Goal: Transaction & Acquisition: Purchase product/service

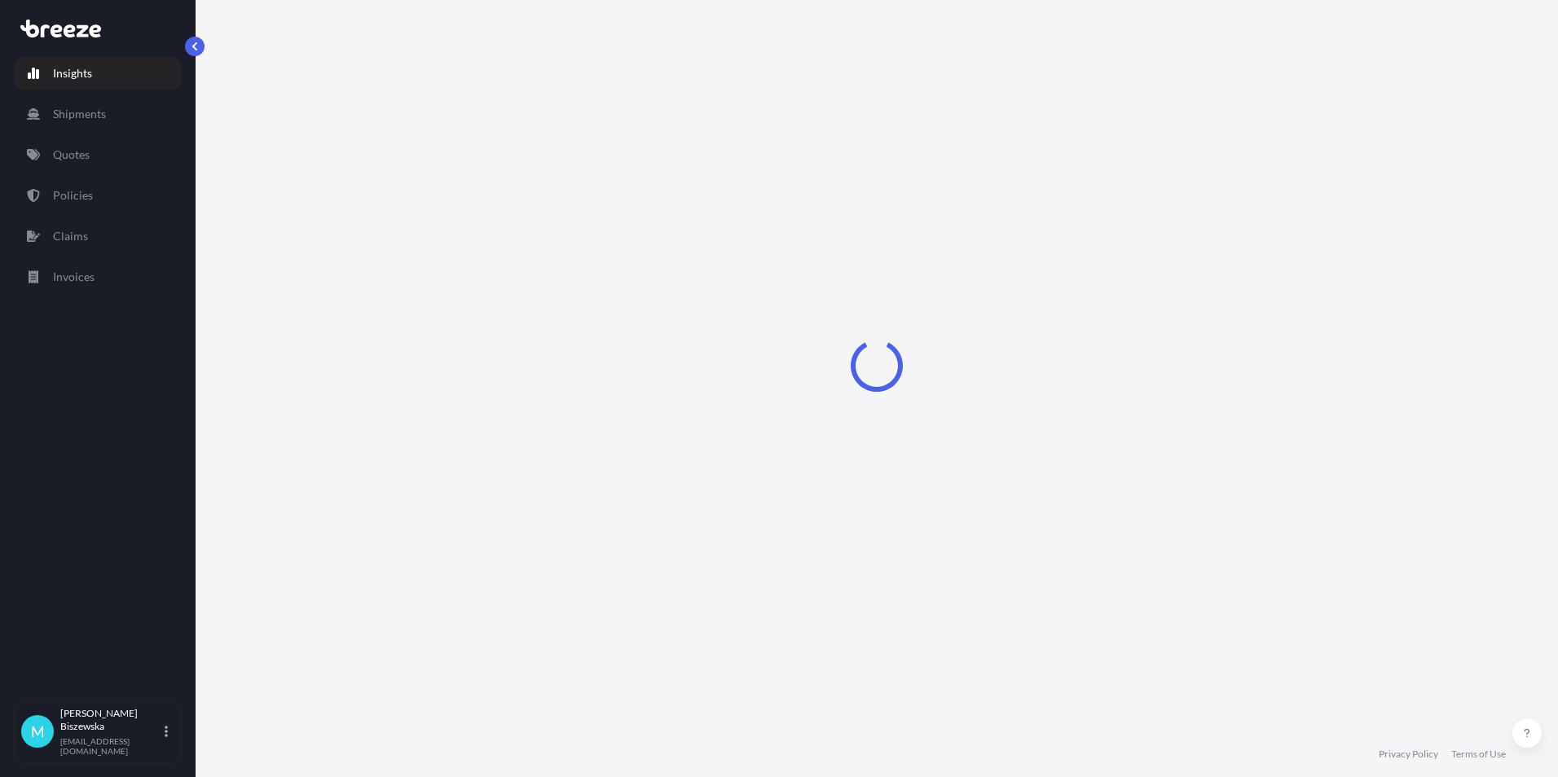
select select "2025"
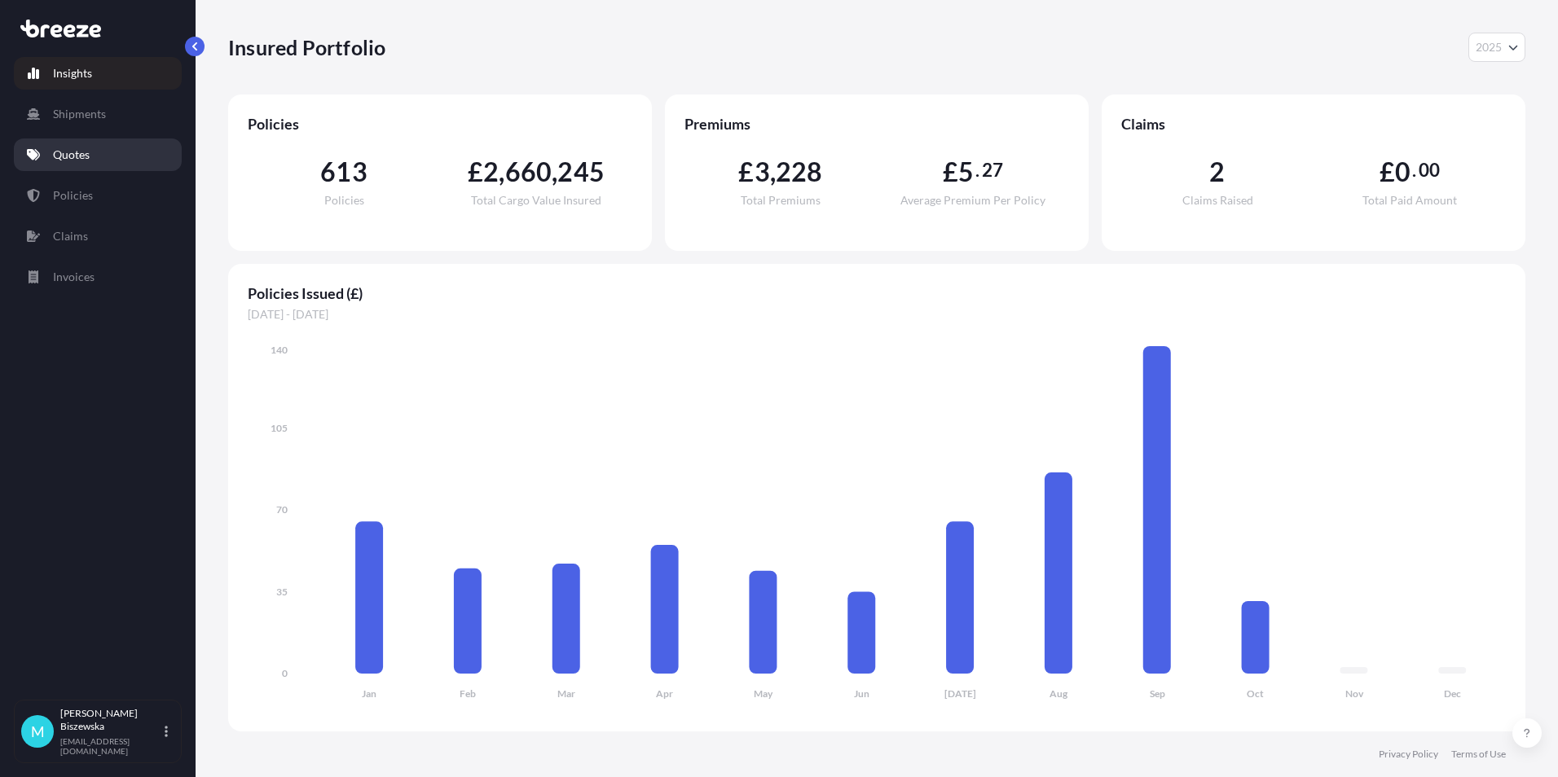
click at [86, 156] on p "Quotes" at bounding box center [71, 155] width 37 height 16
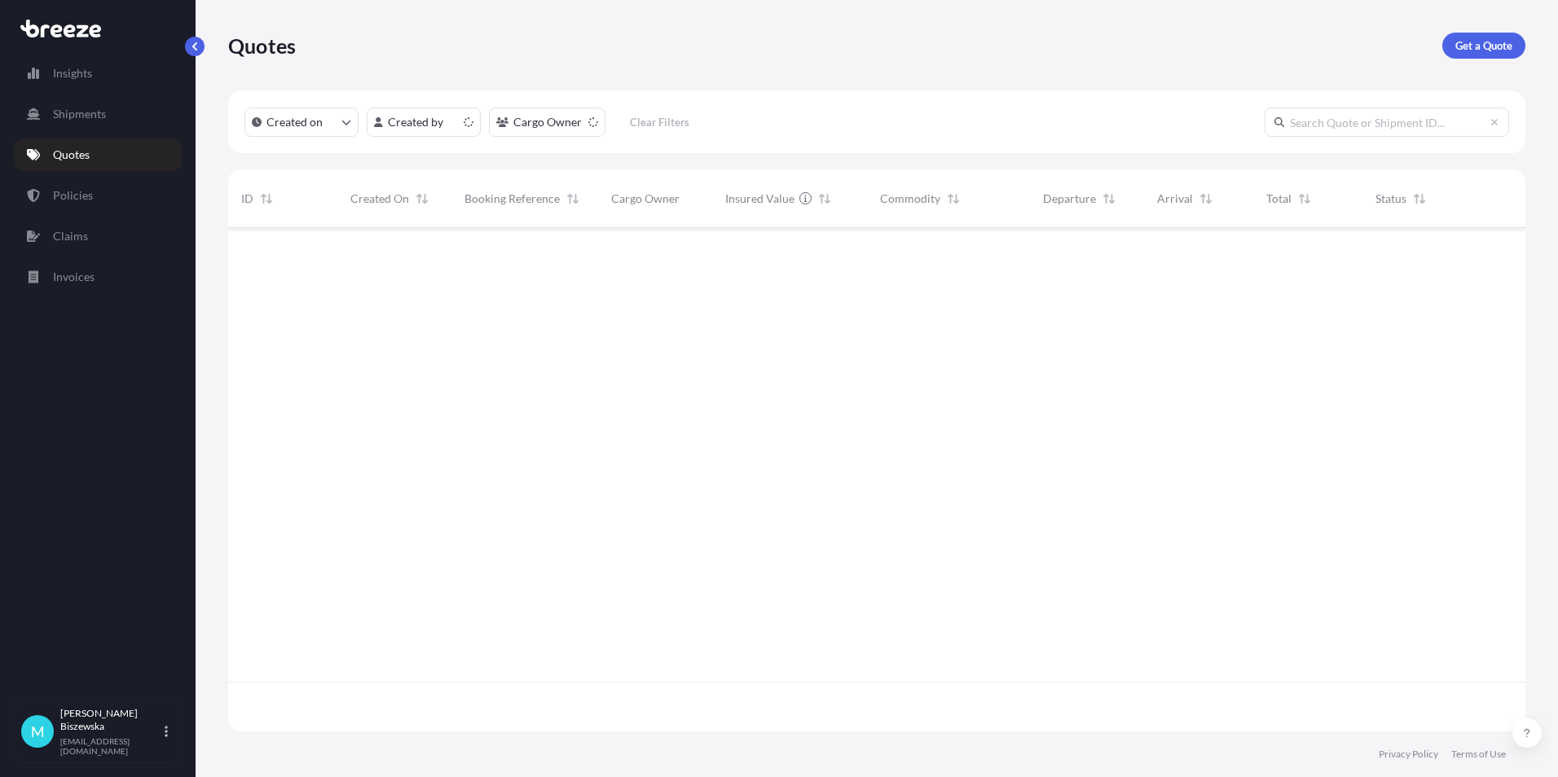
scroll to position [500, 1285]
click at [1481, 50] on p "Get a Quote" at bounding box center [1483, 45] width 57 height 16
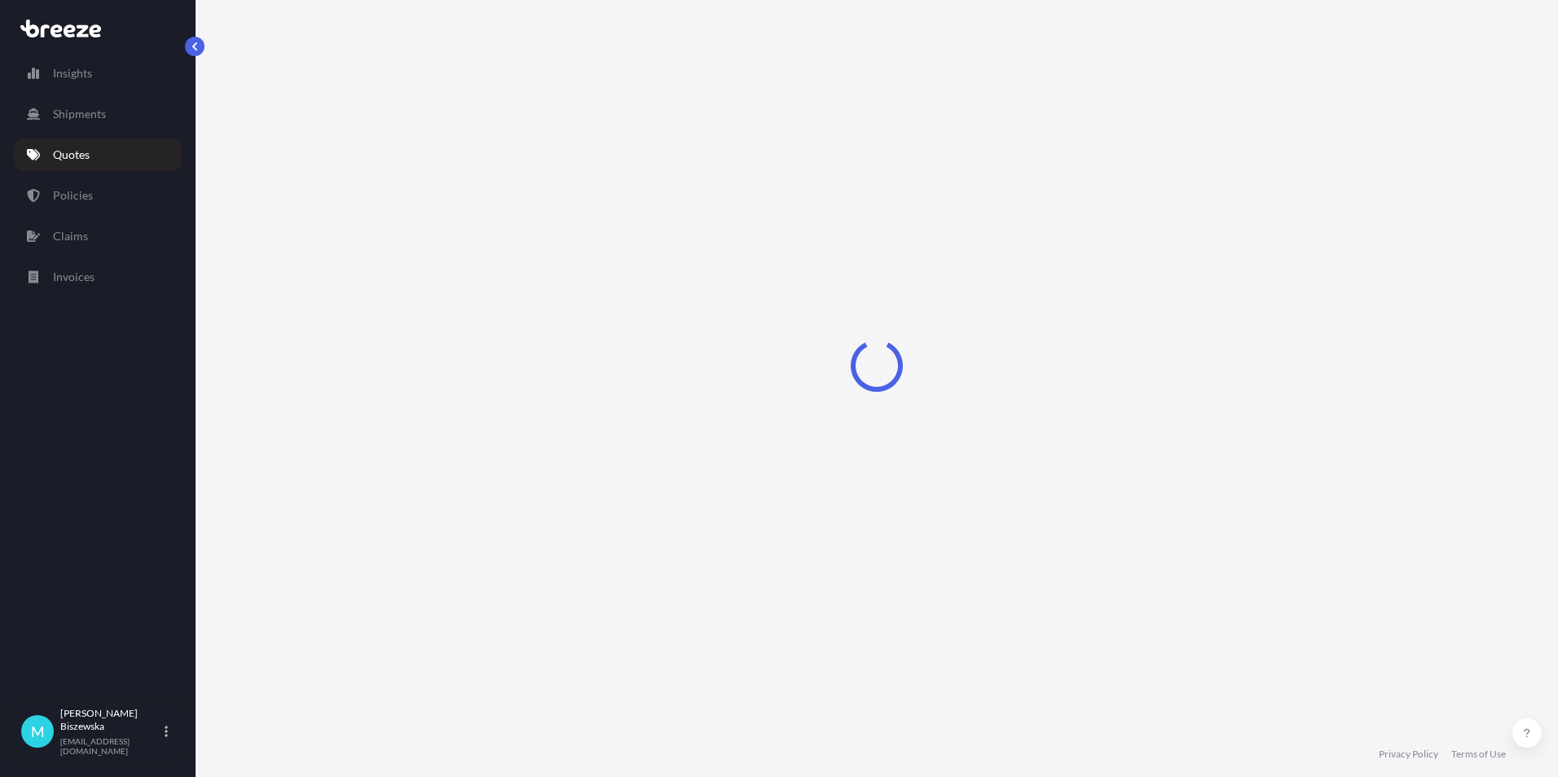
select select "Sea"
select select "1"
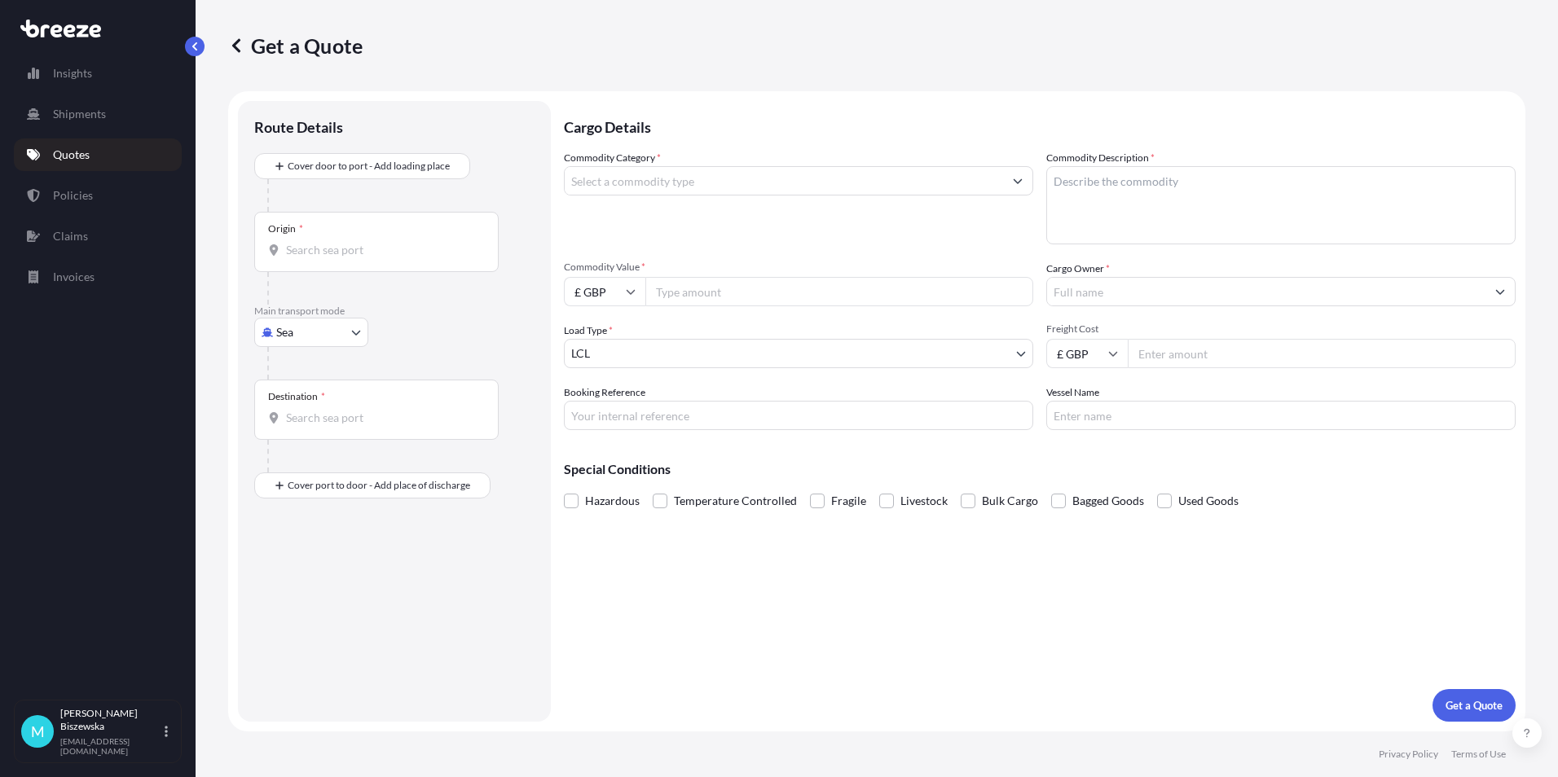
click at [319, 332] on body "Insights Shipments Quotes Policies Claims Invoices M [PERSON_NAME] [PERSON_NAME…" at bounding box center [779, 388] width 1558 height 777
click at [315, 403] on div "Air" at bounding box center [311, 403] width 101 height 29
select select "Air"
click at [414, 315] on p "Main transport mode" at bounding box center [394, 317] width 280 height 13
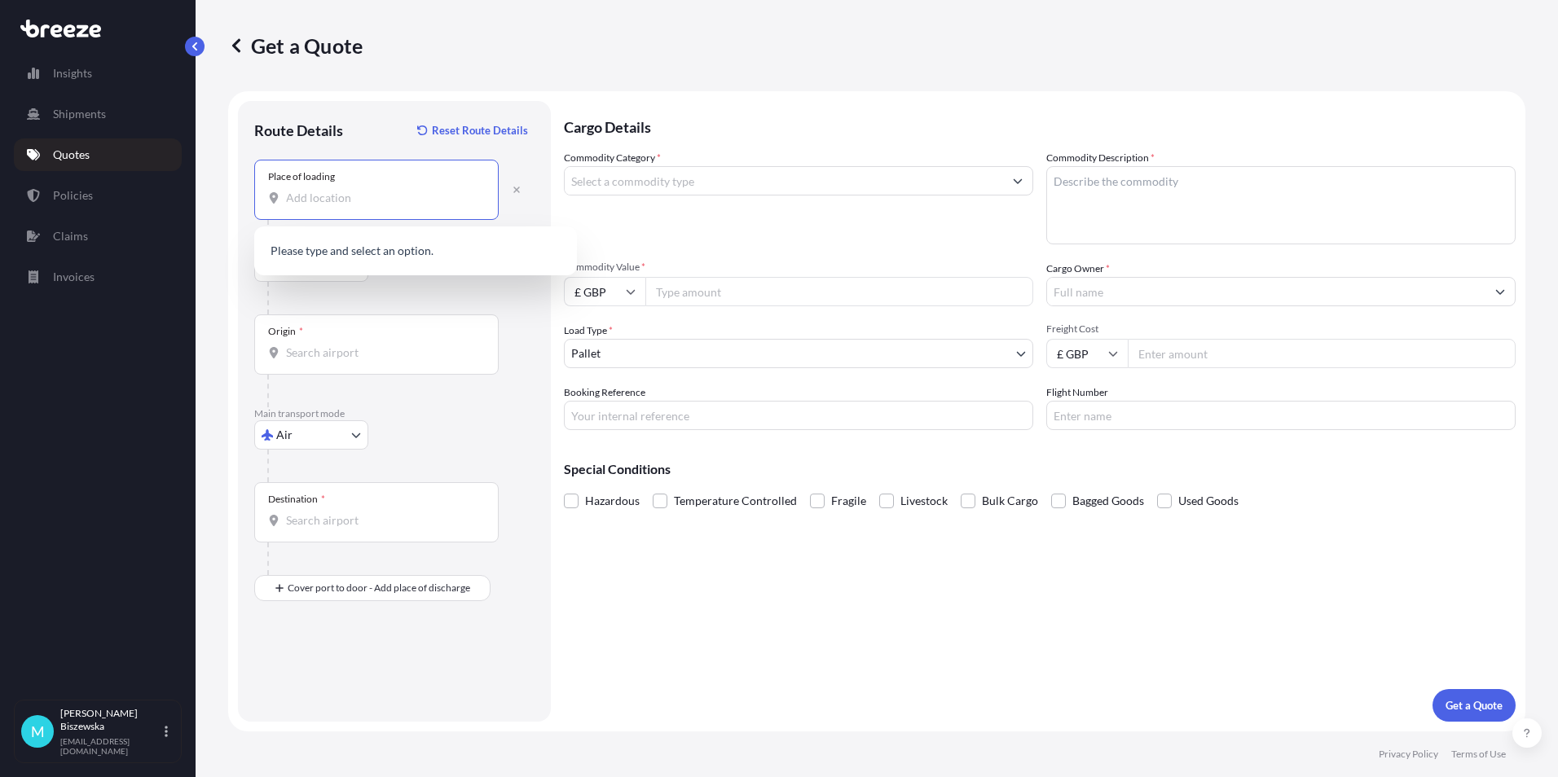
click at [303, 198] on input "Place of loading" at bounding box center [382, 198] width 192 height 16
click at [334, 292] on div at bounding box center [400, 298] width 267 height 33
click at [291, 200] on input "Place of loading" at bounding box center [382, 198] width 192 height 16
paste input "BR5 3QA"
click at [372, 267] on div "[STREET_ADDRESS]" at bounding box center [416, 256] width 310 height 46
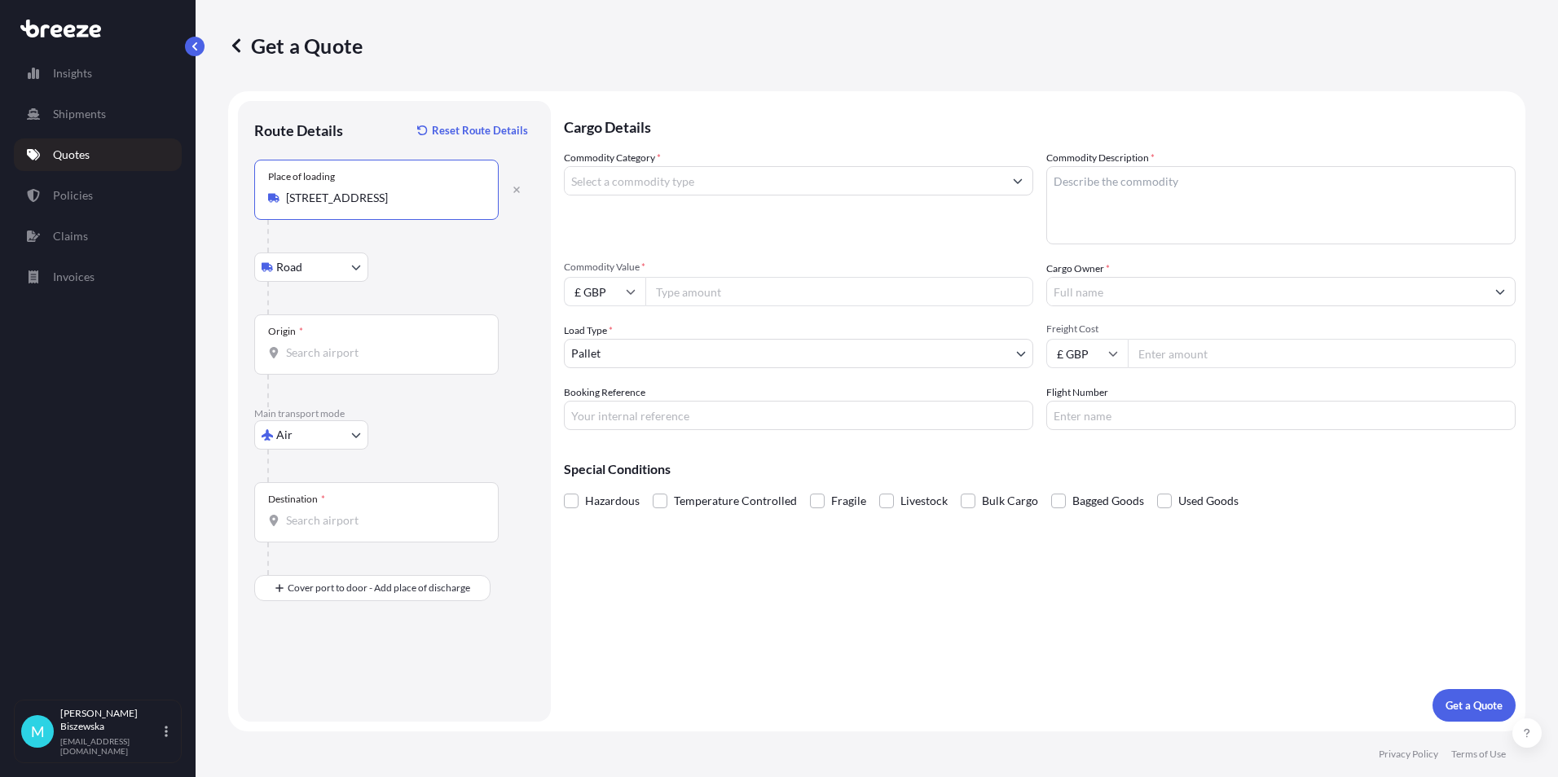
type input "[STREET_ADDRESS]"
click at [425, 274] on div "Road Road Rail" at bounding box center [394, 267] width 280 height 29
click at [370, 354] on input "Origin *" at bounding box center [382, 353] width 192 height 16
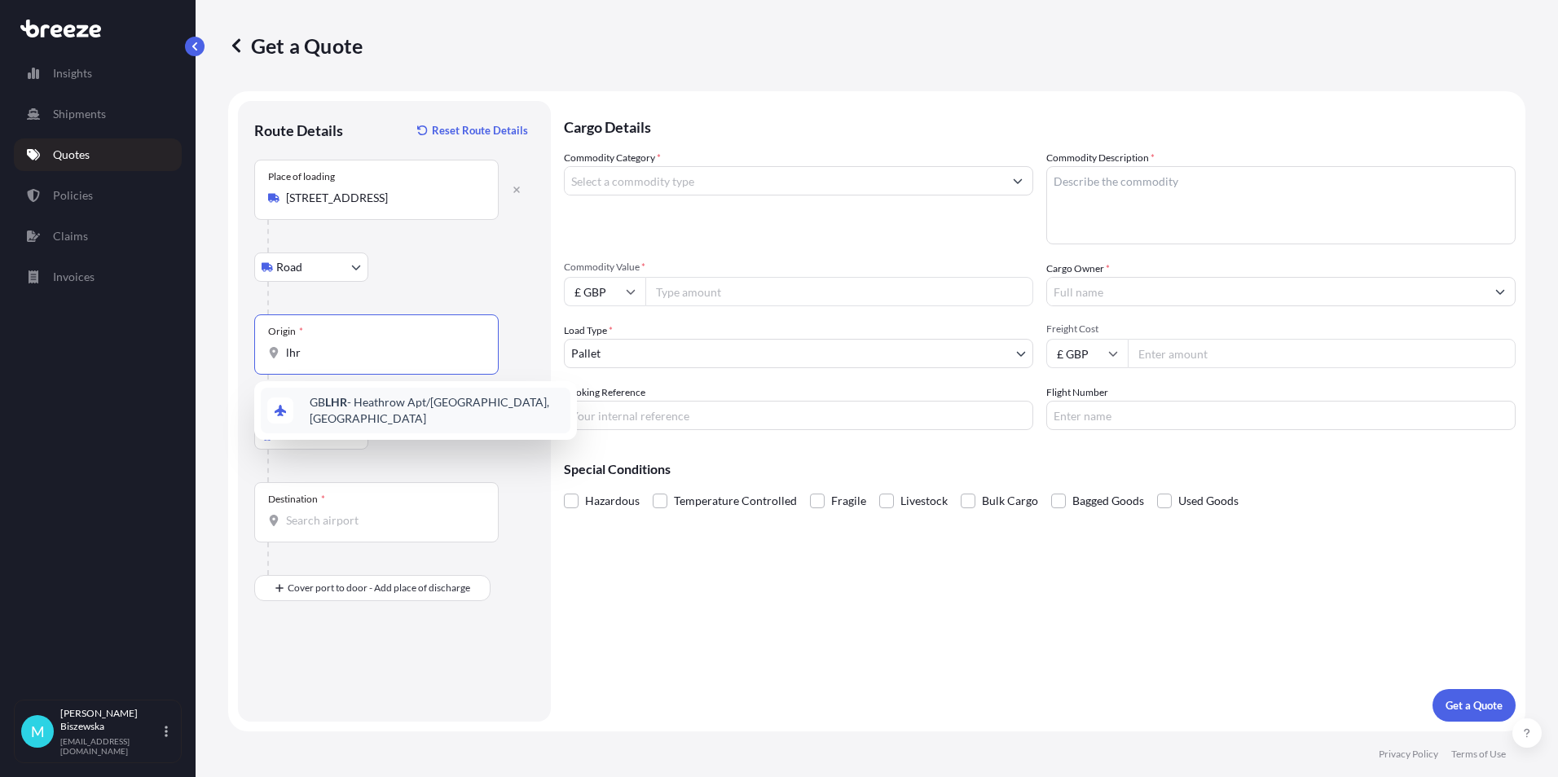
click at [356, 400] on span "GB LHR - Heathrow Apt/[GEOGRAPHIC_DATA], [GEOGRAPHIC_DATA]" at bounding box center [437, 410] width 254 height 33
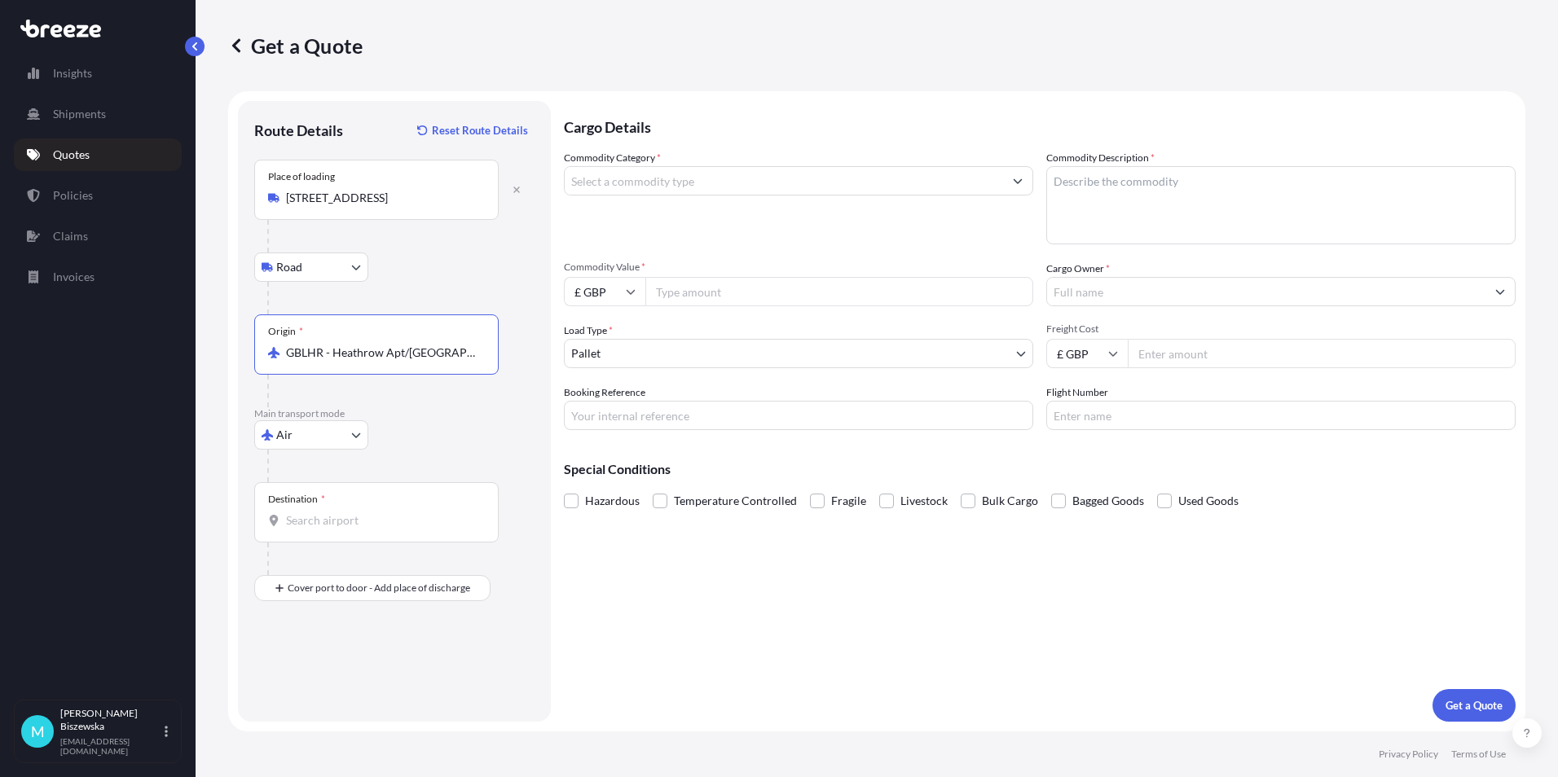
type input "GBLHR - Heathrow Apt/[GEOGRAPHIC_DATA], [GEOGRAPHIC_DATA]"
click at [373, 273] on div "Road Road Rail" at bounding box center [394, 267] width 280 height 29
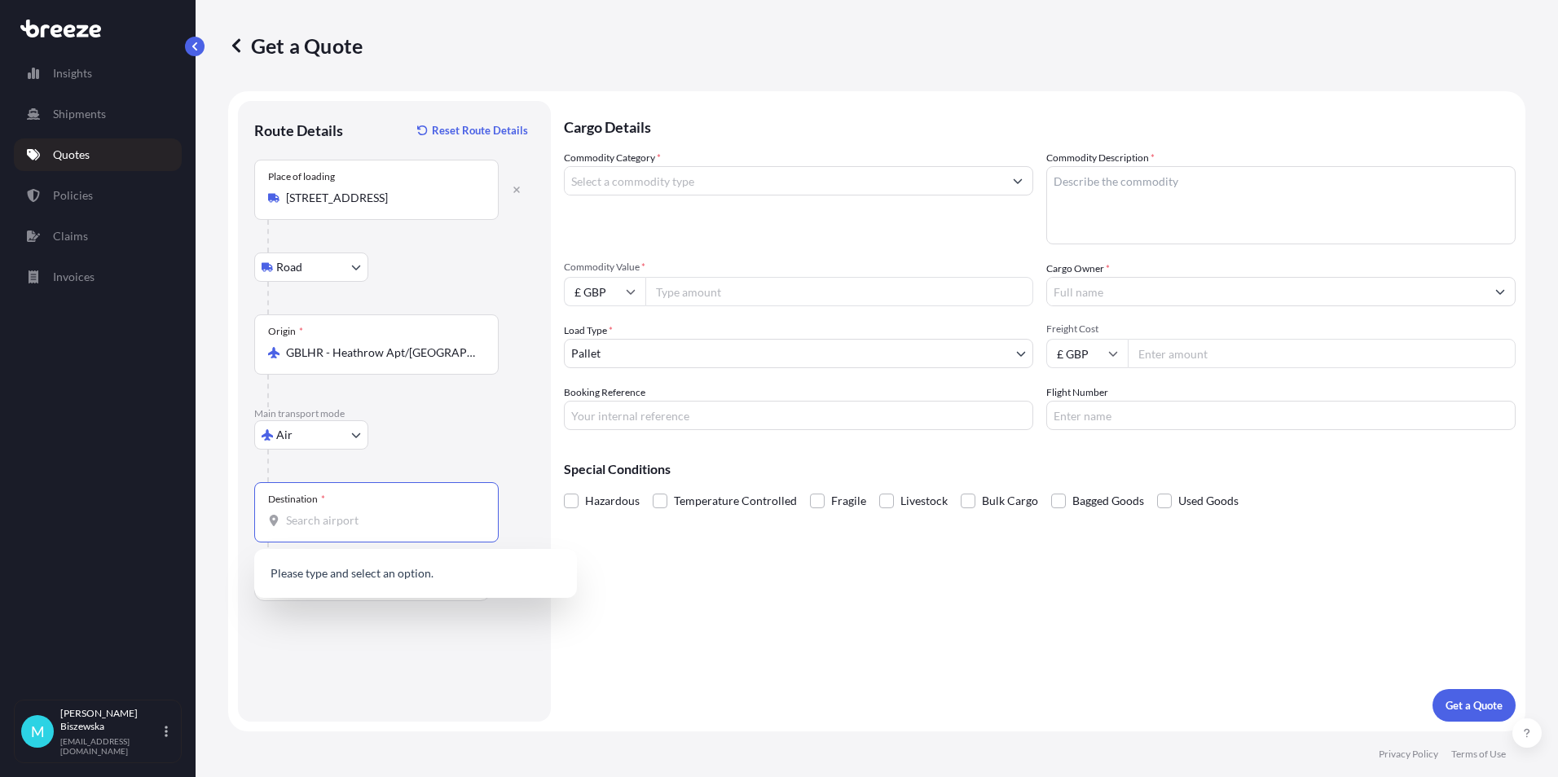
click at [318, 518] on input "Destination *" at bounding box center [382, 521] width 192 height 16
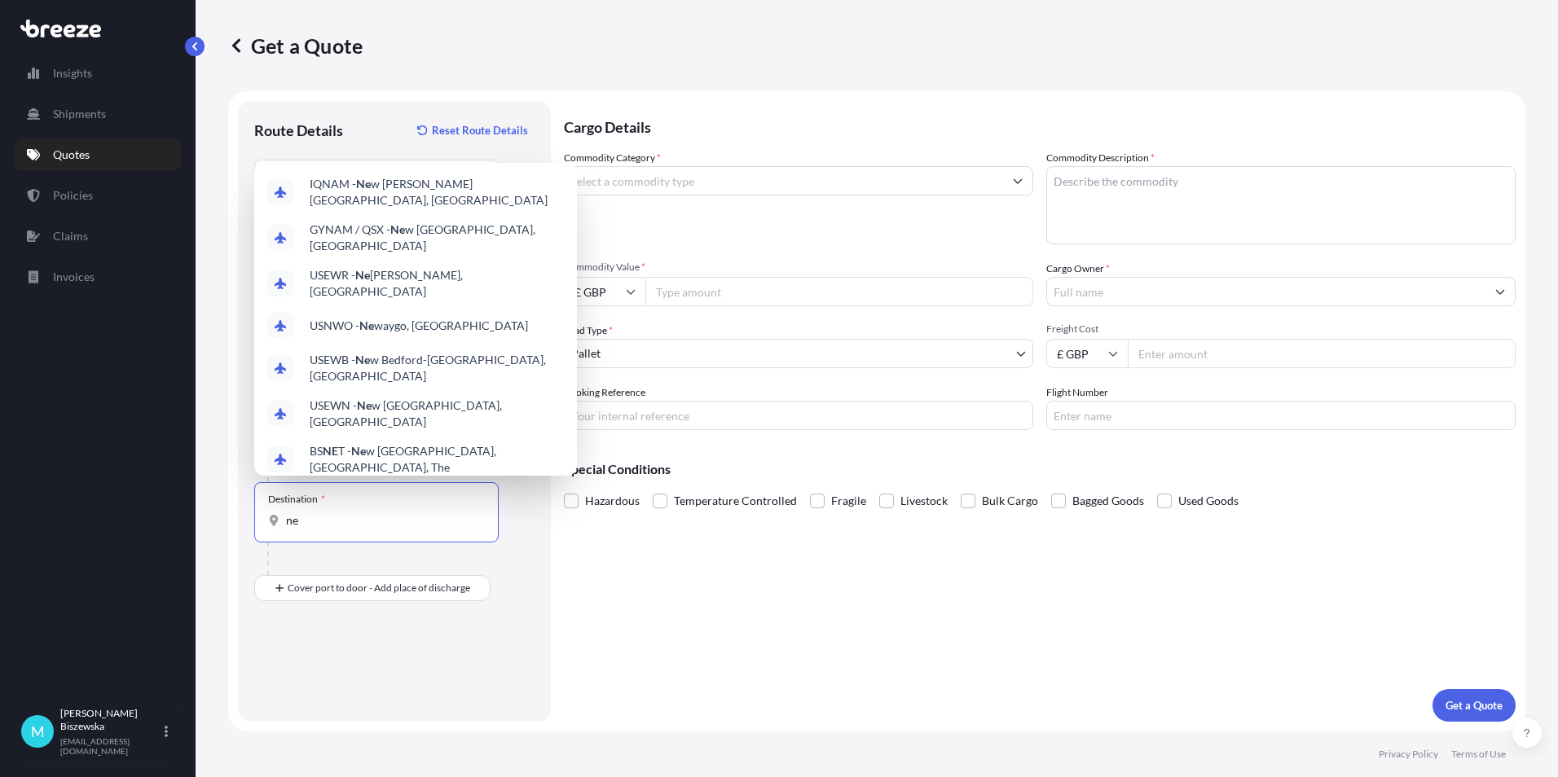
type input "n"
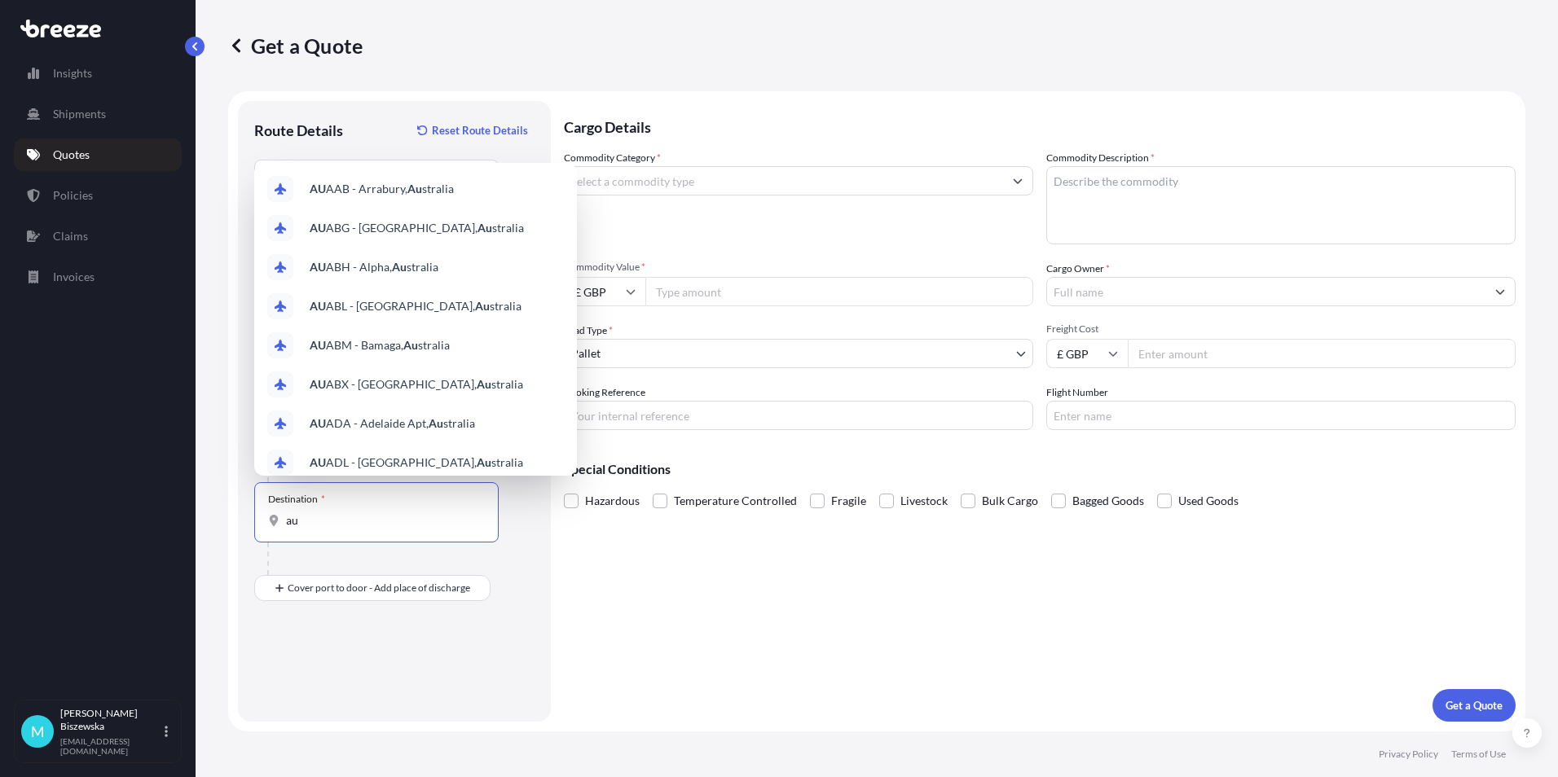
type input "a"
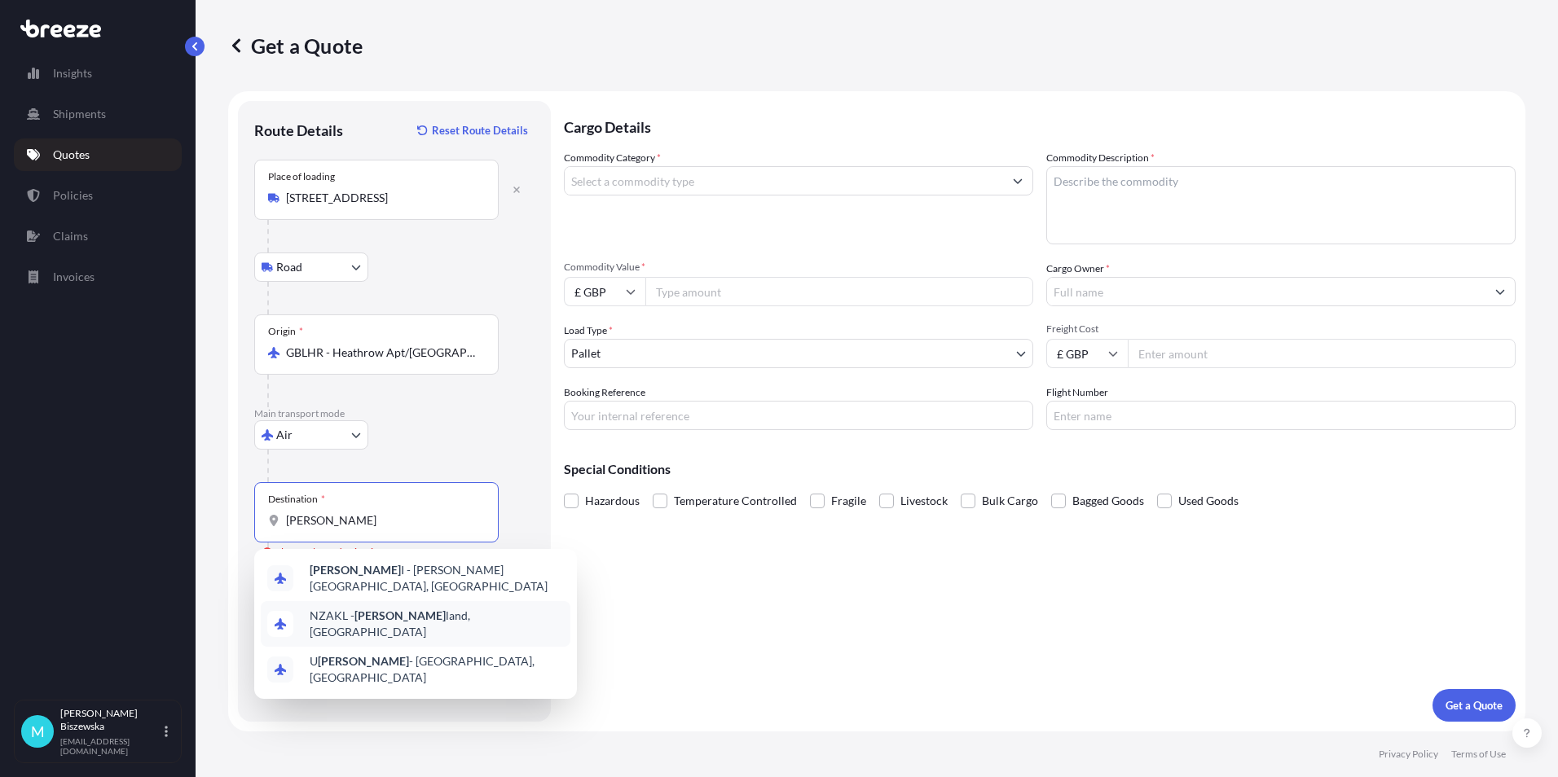
click at [447, 611] on span "NZAKL - [PERSON_NAME] land, [GEOGRAPHIC_DATA]" at bounding box center [437, 624] width 254 height 33
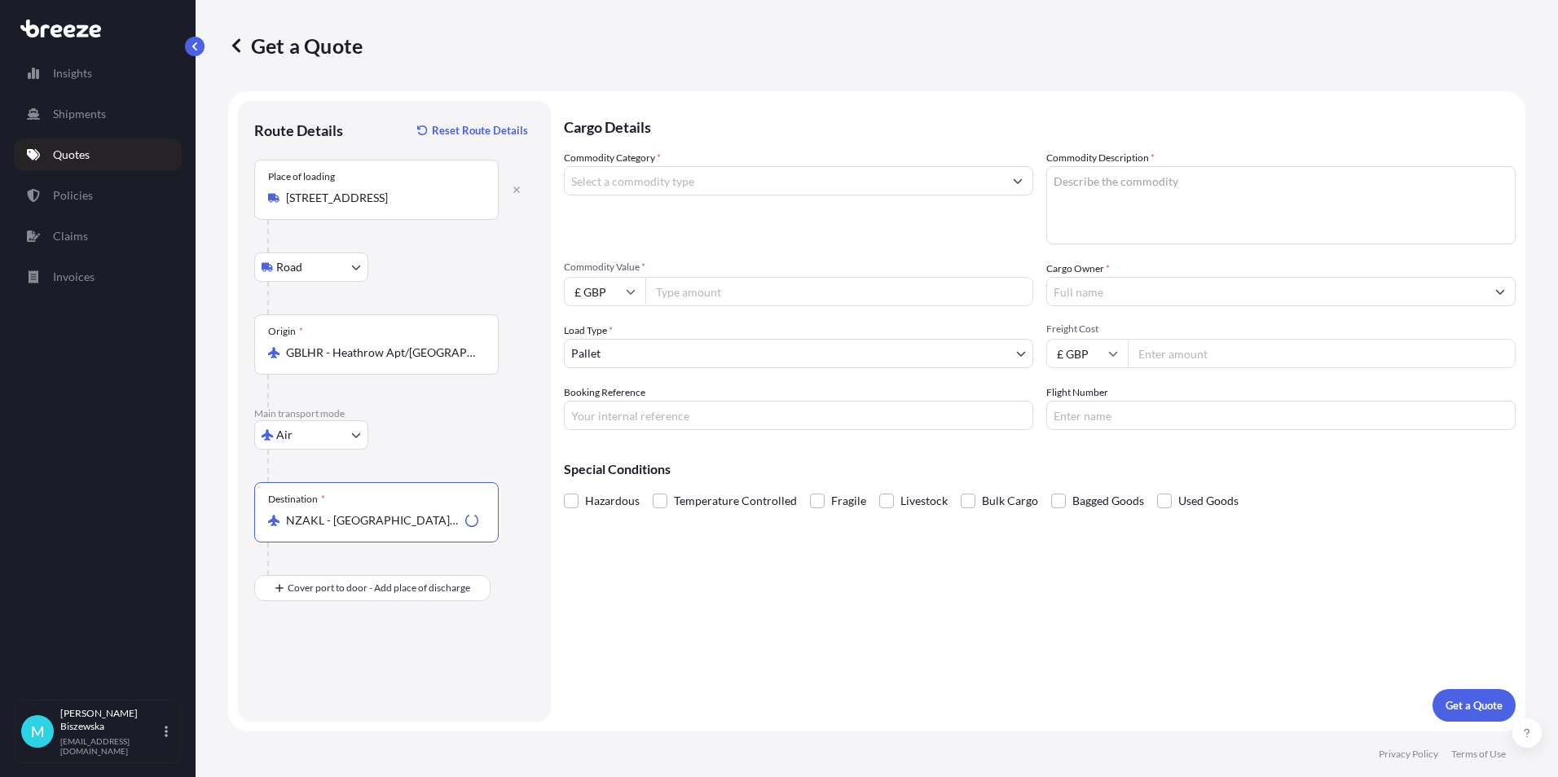
type input "NZAKL - [GEOGRAPHIC_DATA], [GEOGRAPHIC_DATA]"
click at [308, 679] on input "Place of Discharge" at bounding box center [382, 675] width 192 height 16
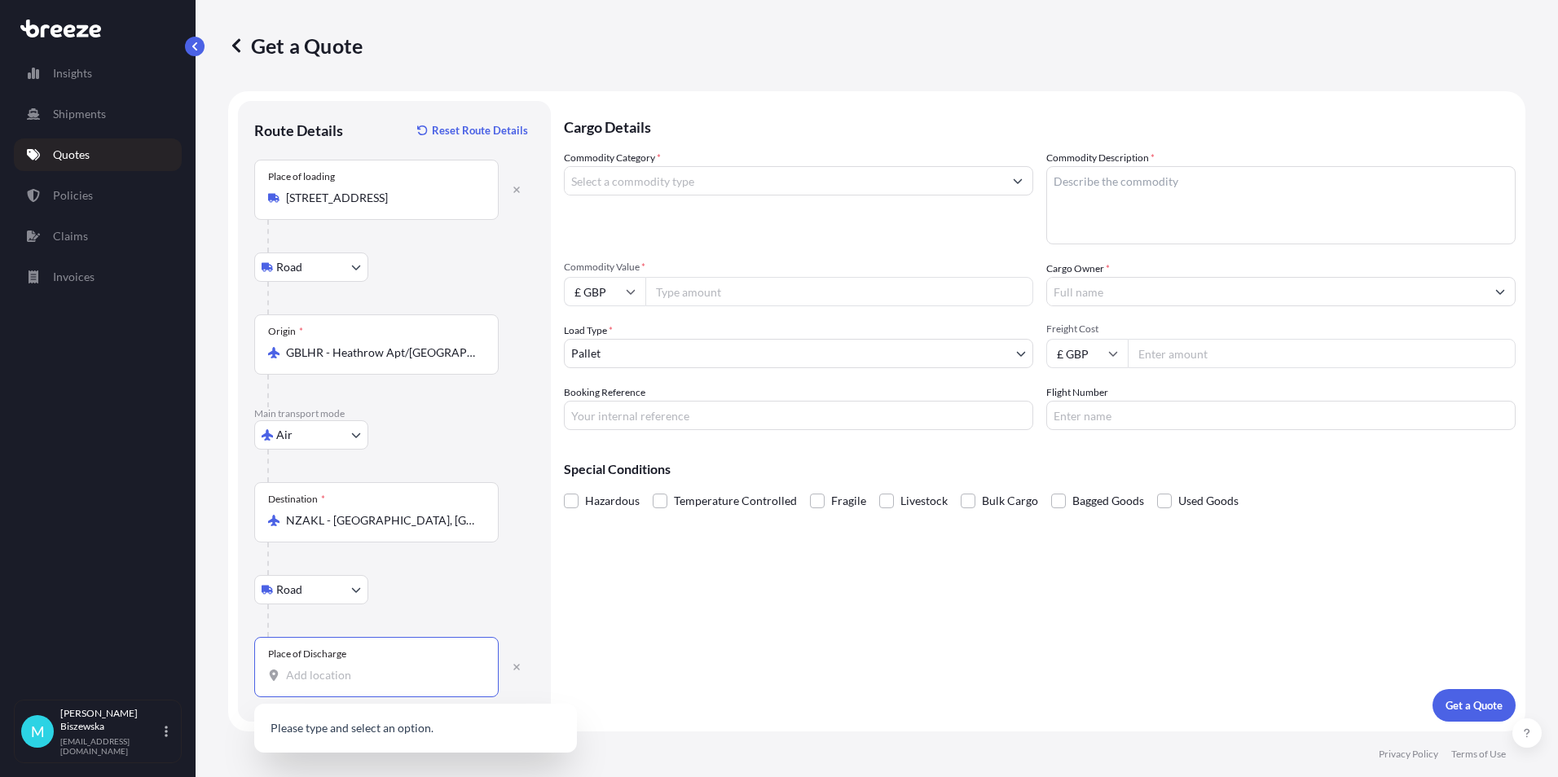
paste input "2014"
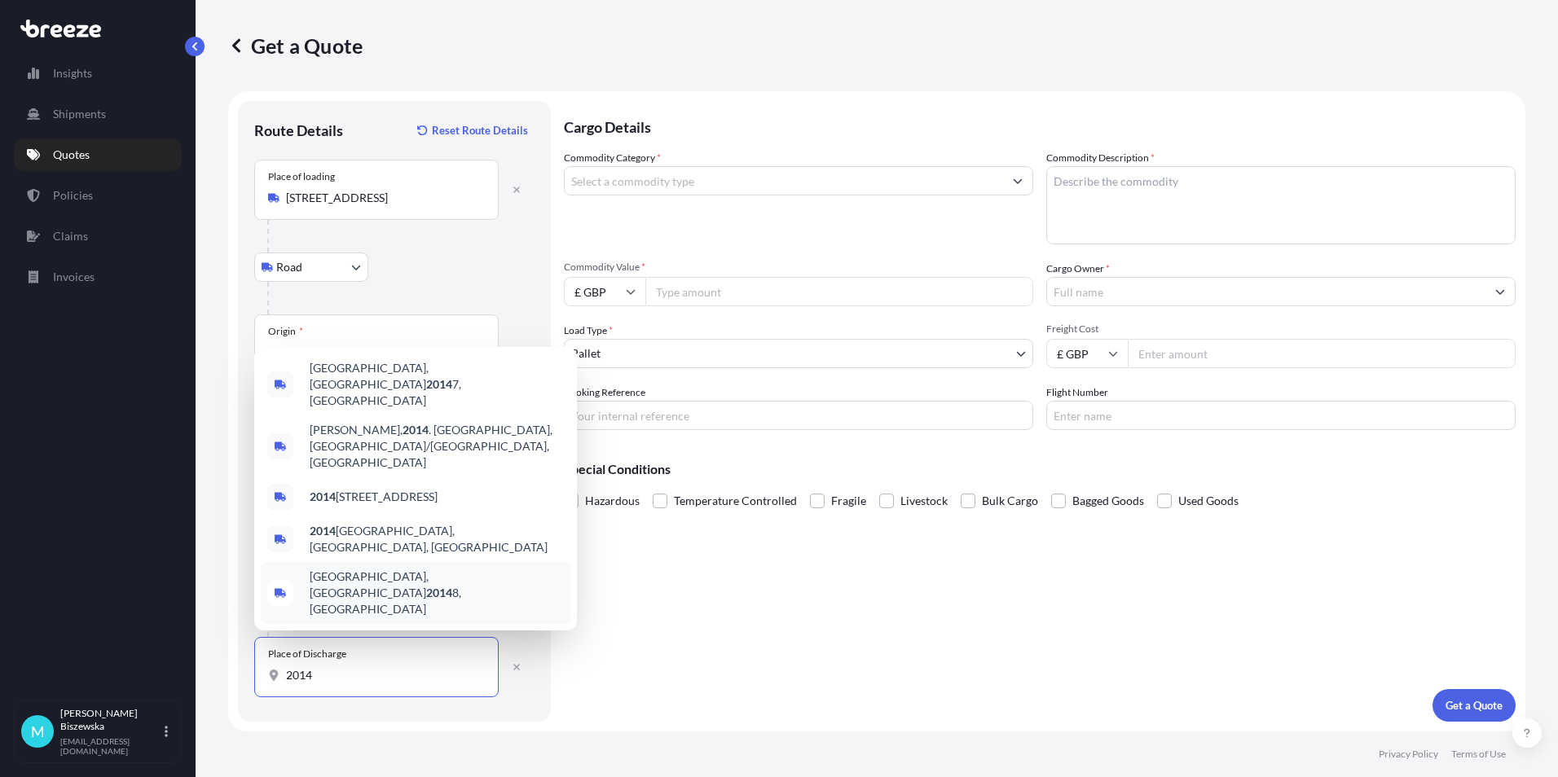
drag, startPoint x: 291, startPoint y: 677, endPoint x: 276, endPoint y: 677, distance: 14.7
click at [276, 677] on div "2014" at bounding box center [376, 675] width 217 height 16
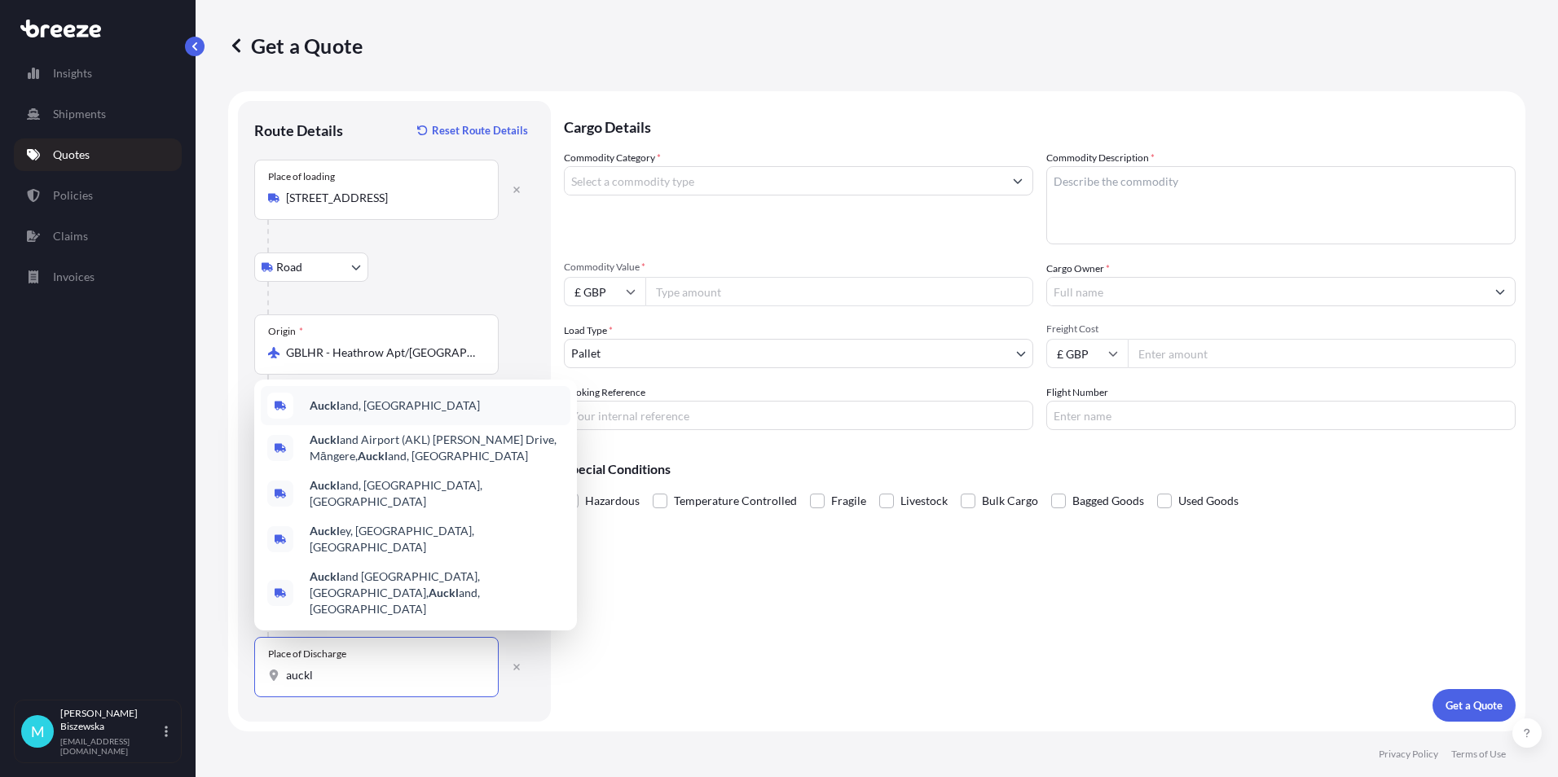
click at [420, 414] on span "Auckl and, [GEOGRAPHIC_DATA]" at bounding box center [395, 406] width 170 height 16
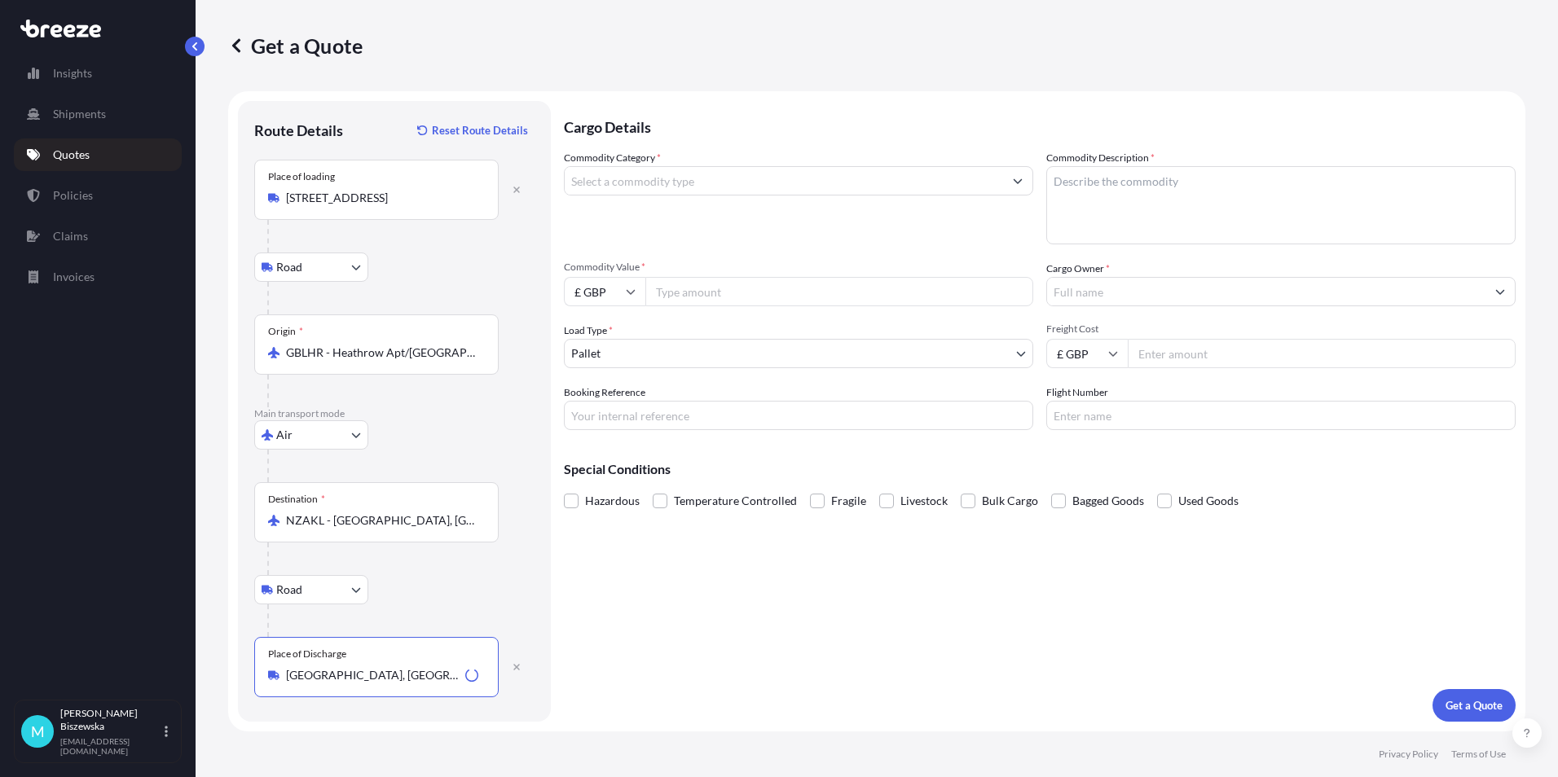
type input "[GEOGRAPHIC_DATA], [GEOGRAPHIC_DATA]"
click at [712, 631] on div "Cargo Details Commodity Category * Commodity Description * Commodity Value * £ …" at bounding box center [1040, 411] width 952 height 621
click at [746, 176] on input "Commodity Category *" at bounding box center [784, 180] width 438 height 29
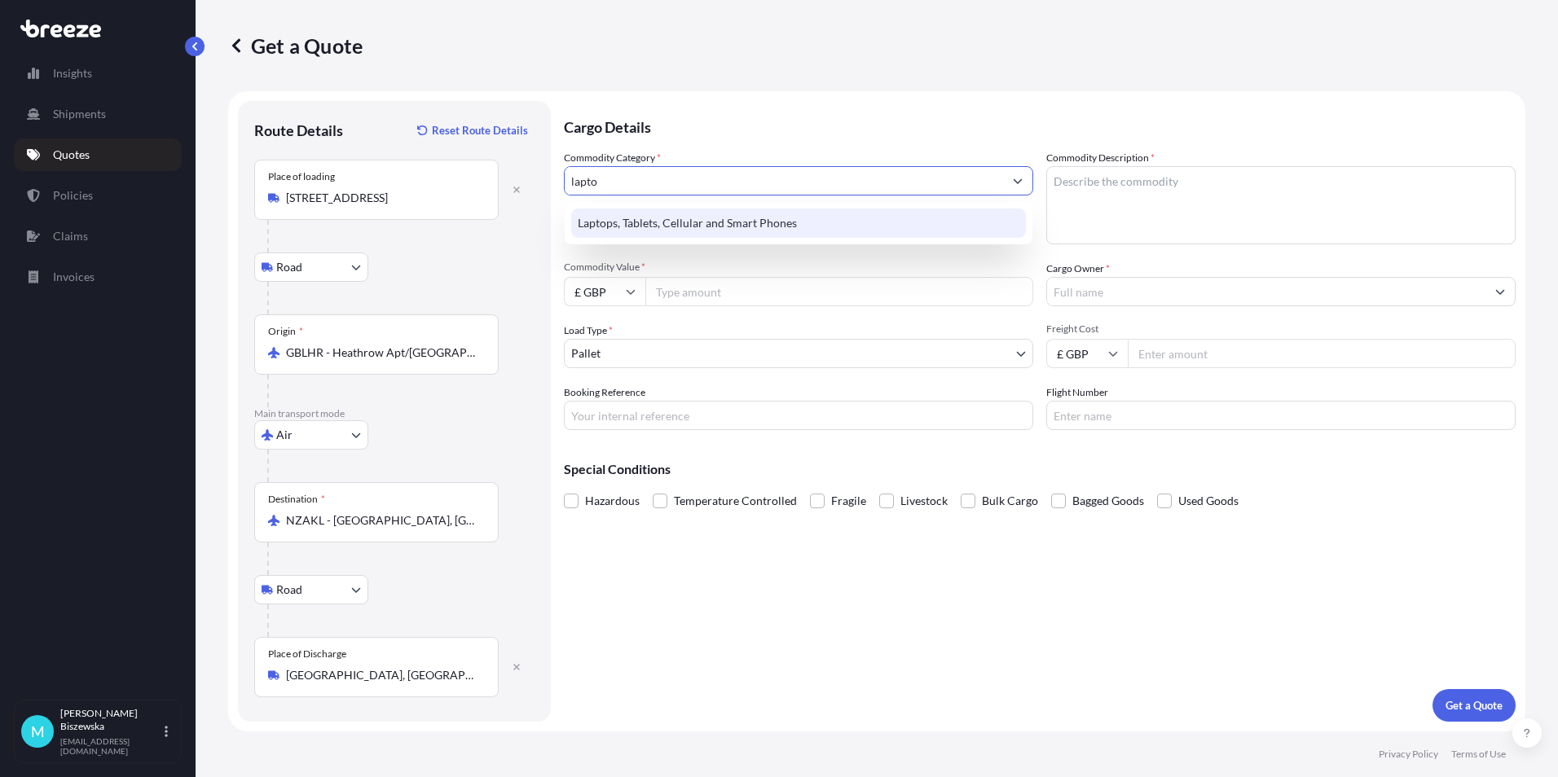
click at [723, 213] on div "Laptops, Tablets, Cellular and Smart Phones" at bounding box center [798, 223] width 455 height 29
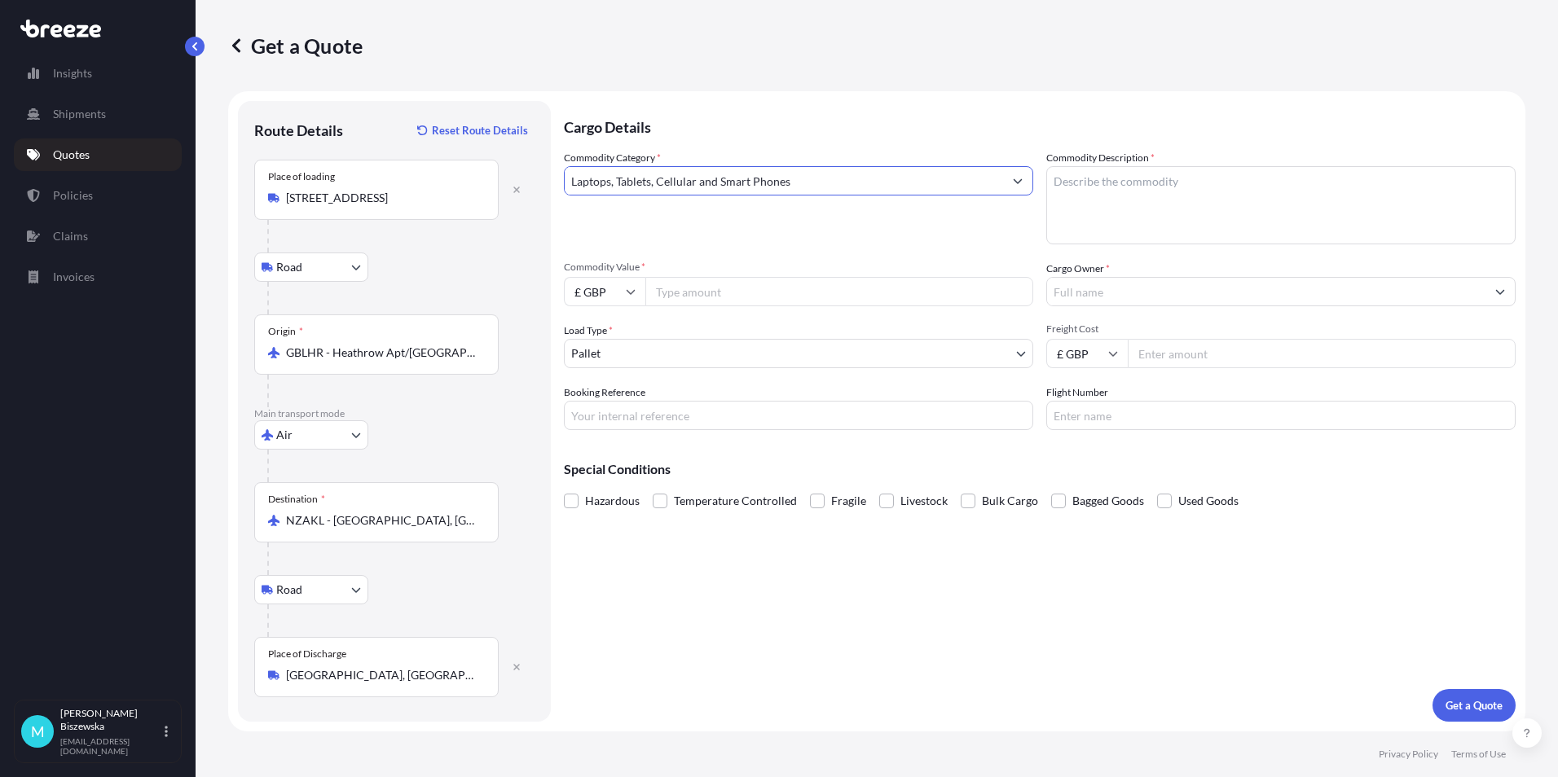
type input "Laptops, Tablets, Cellular and Smart Phones"
click at [721, 140] on p "Cargo Details" at bounding box center [1040, 125] width 952 height 49
click at [662, 289] on input "Commodity Value *" at bounding box center [839, 291] width 388 height 29
paste input "15741.45"
type input "15741.45"
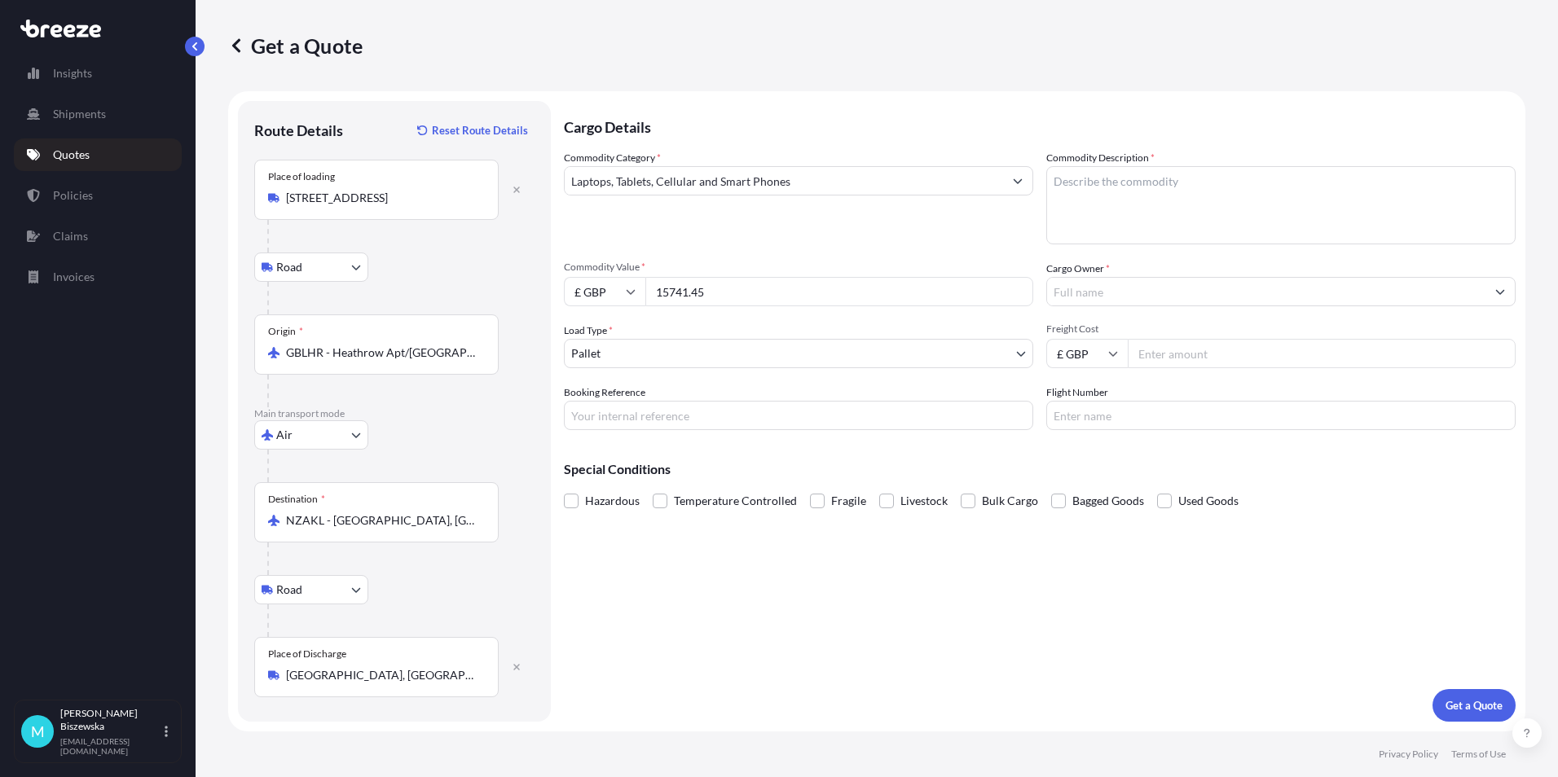
click at [714, 240] on div "Commodity Category * Laptops, Tablets, Cellular and Smart Phones" at bounding box center [798, 197] width 469 height 95
click at [631, 356] on body "Insights Shipments Quotes Policies Claims Invoices M [PERSON_NAME] [PERSON_NAME…" at bounding box center [779, 388] width 1558 height 777
click at [620, 353] on body "Insights Shipments Quotes Policies Claims Invoices M [PERSON_NAME] [PERSON_NAME…" at bounding box center [779, 388] width 1558 height 777
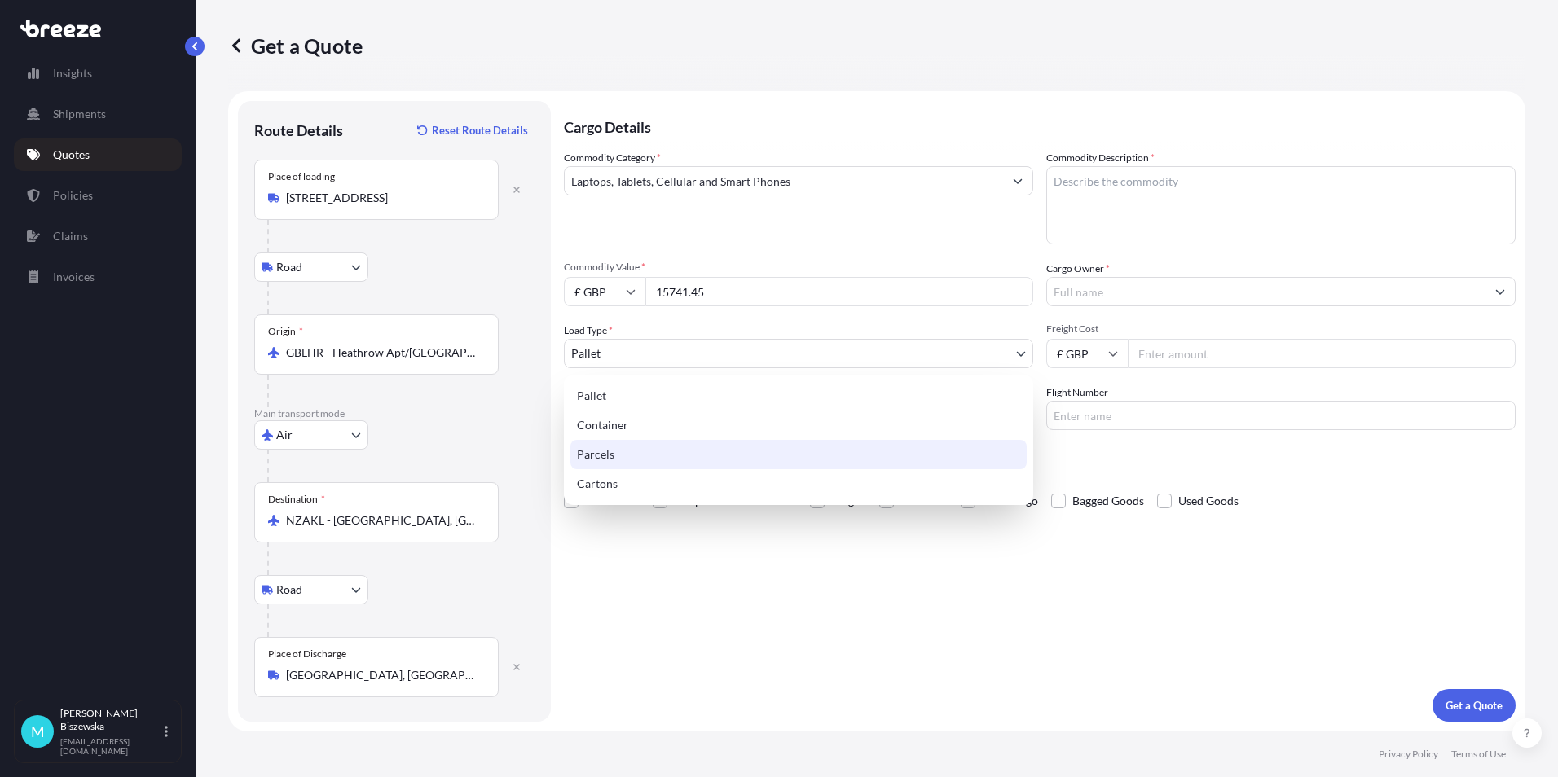
click at [618, 455] on div "Parcels" at bounding box center [798, 454] width 456 height 29
select select "3"
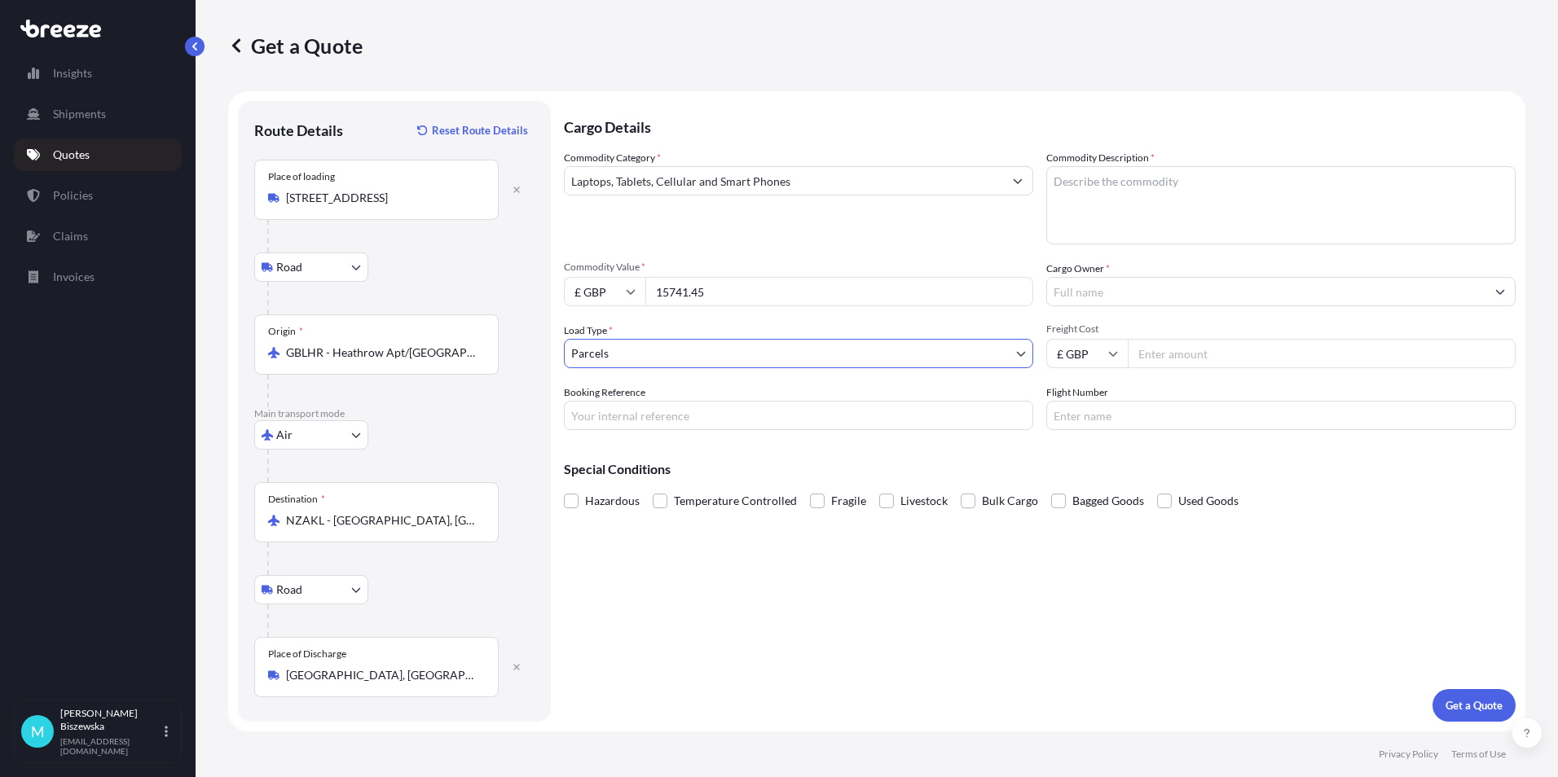
click at [672, 579] on div "Cargo Details Commodity Category * Laptops, Tablets, Cellular and Smart Phones …" at bounding box center [1040, 411] width 952 height 621
click at [609, 411] on input "Booking Reference" at bounding box center [798, 415] width 469 height 29
paste input "2222975"
type input "2222975"
click at [735, 573] on div "Cargo Details Commodity Category * Laptops, Tablets, Cellular and Smart Phones …" at bounding box center [1040, 411] width 952 height 621
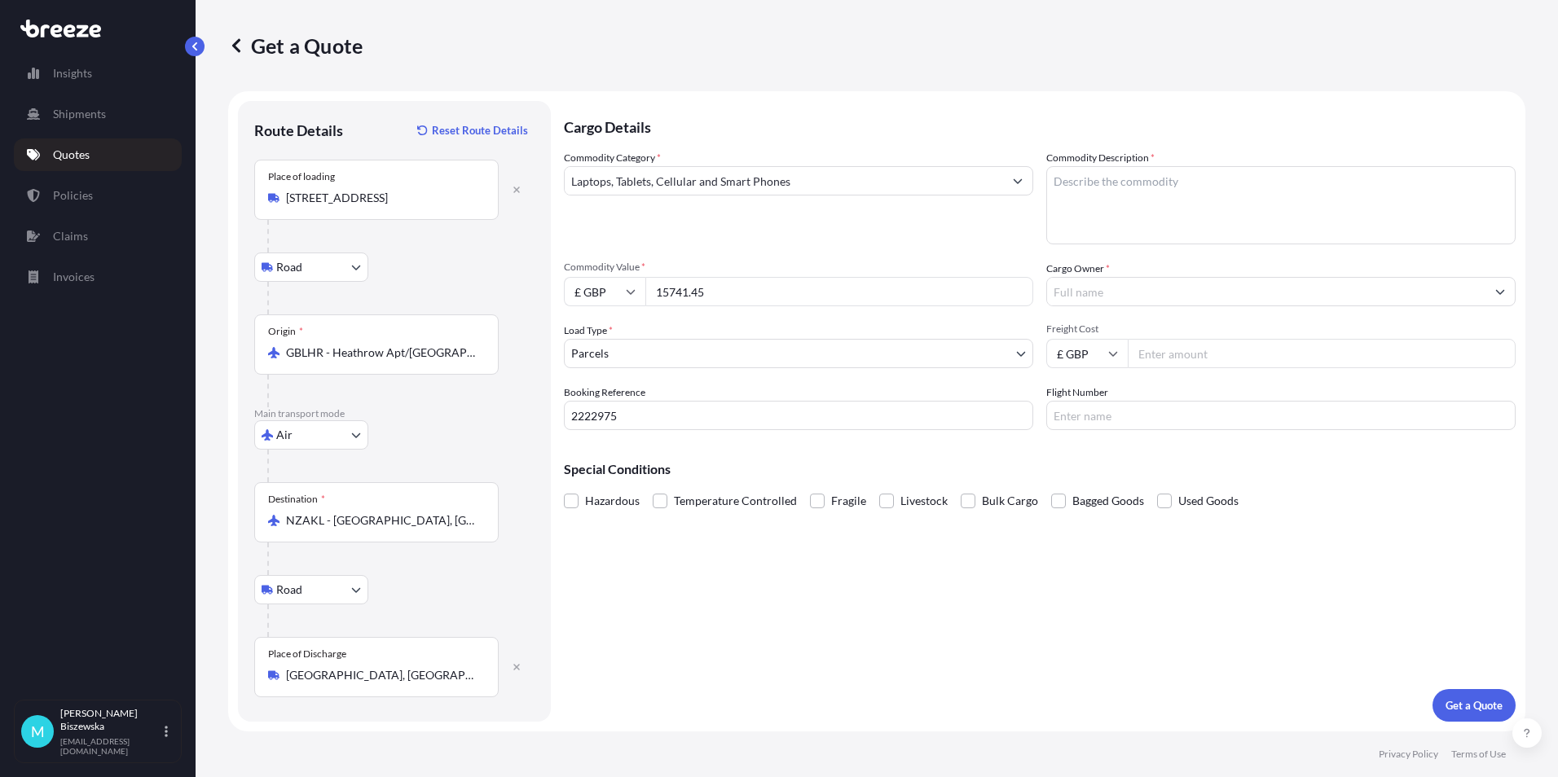
click at [1080, 181] on textarea "Commodity Description *" at bounding box center [1280, 205] width 469 height 78
paste textarea "Surface Laptop x3, Dell 3660 x3"
type textarea "Surface Laptop x3, Dell 3660 x3"
click at [980, 234] on div "Commodity Category * Laptops, Tablets, Cellular and Smart Phones" at bounding box center [798, 197] width 469 height 95
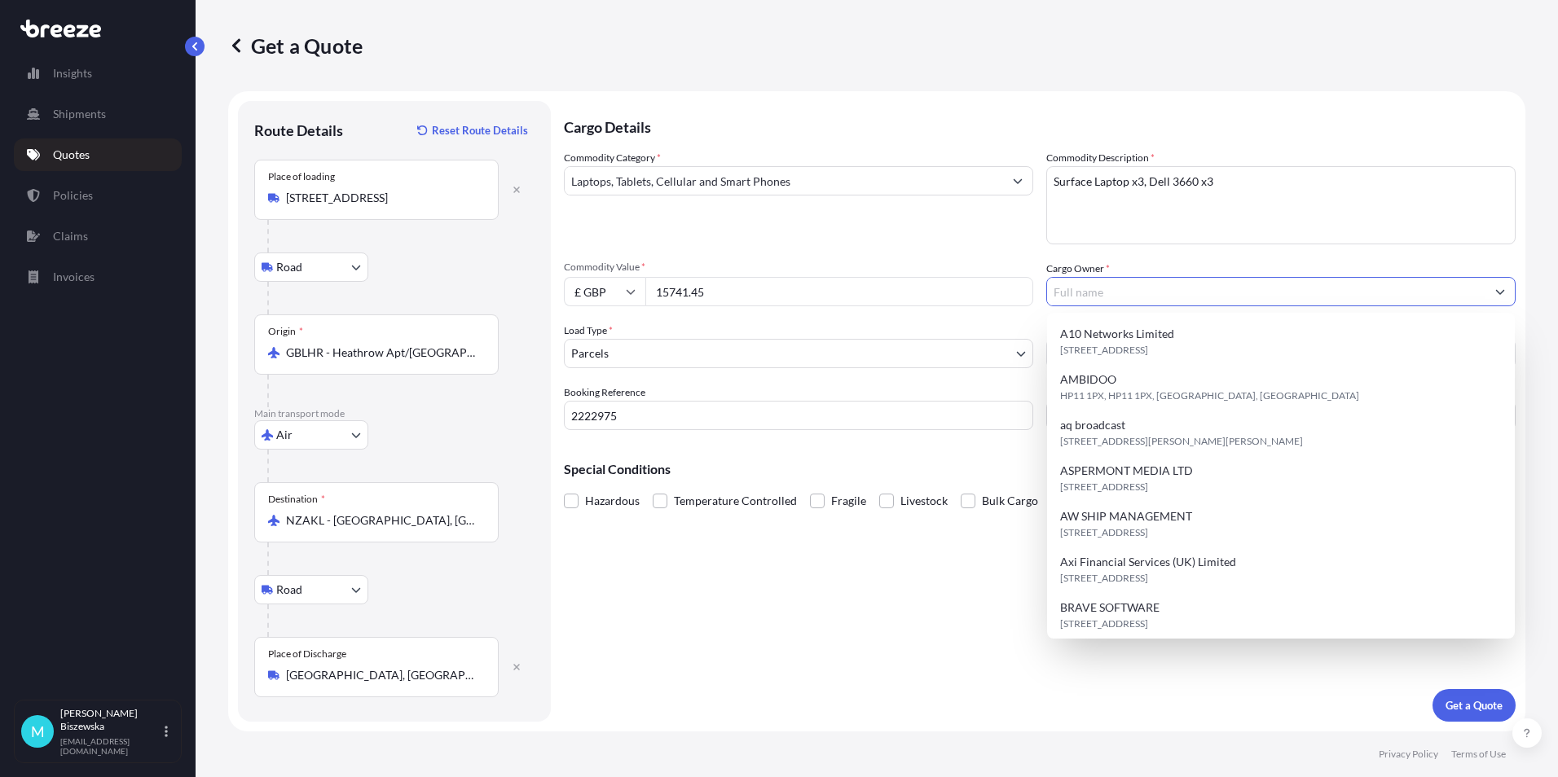
click at [1096, 285] on input "Cargo Owner *" at bounding box center [1266, 291] width 438 height 29
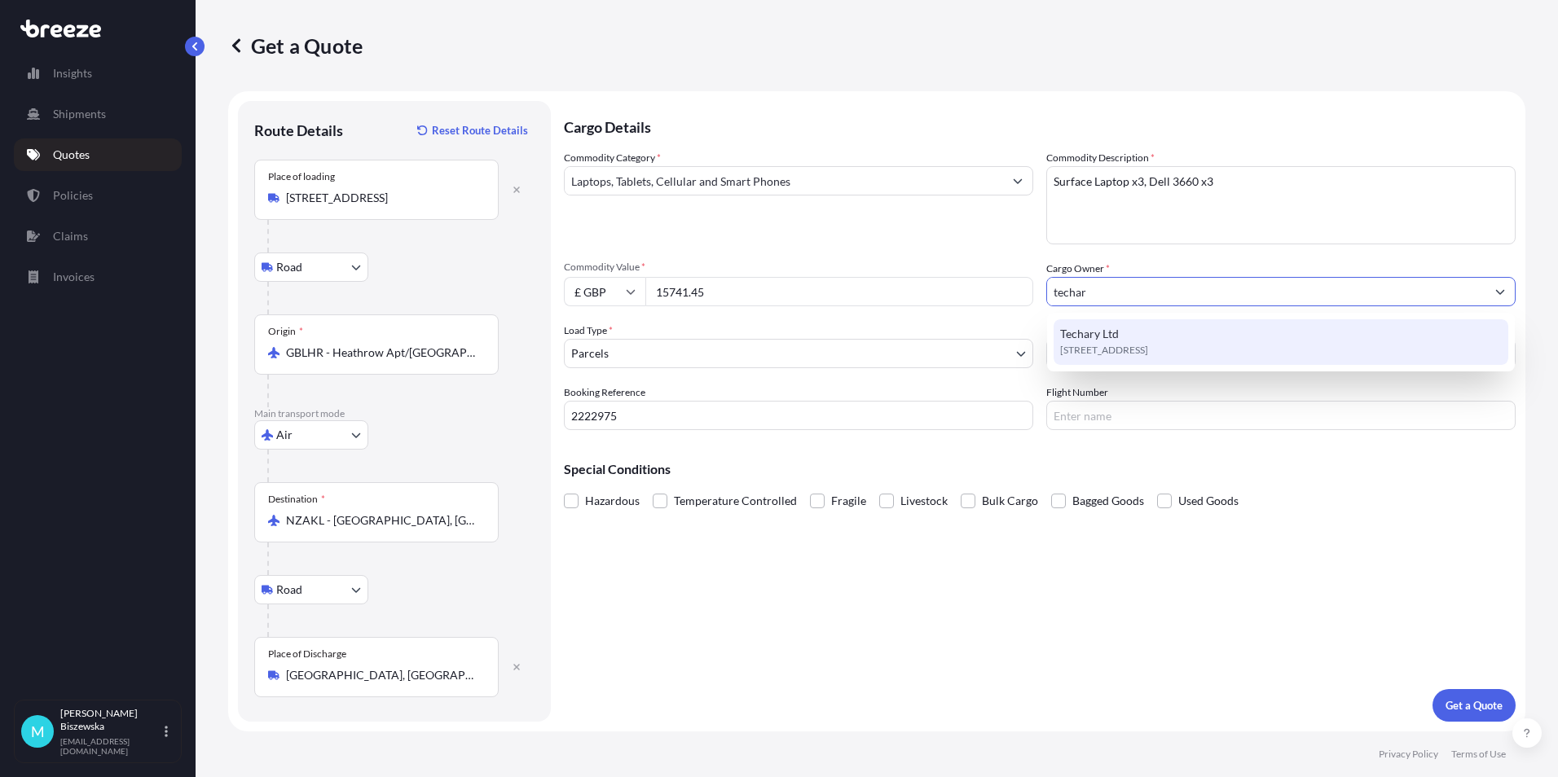
click at [1124, 339] on div "Techary Ltd [STREET_ADDRESS]" at bounding box center [1281, 342] width 455 height 46
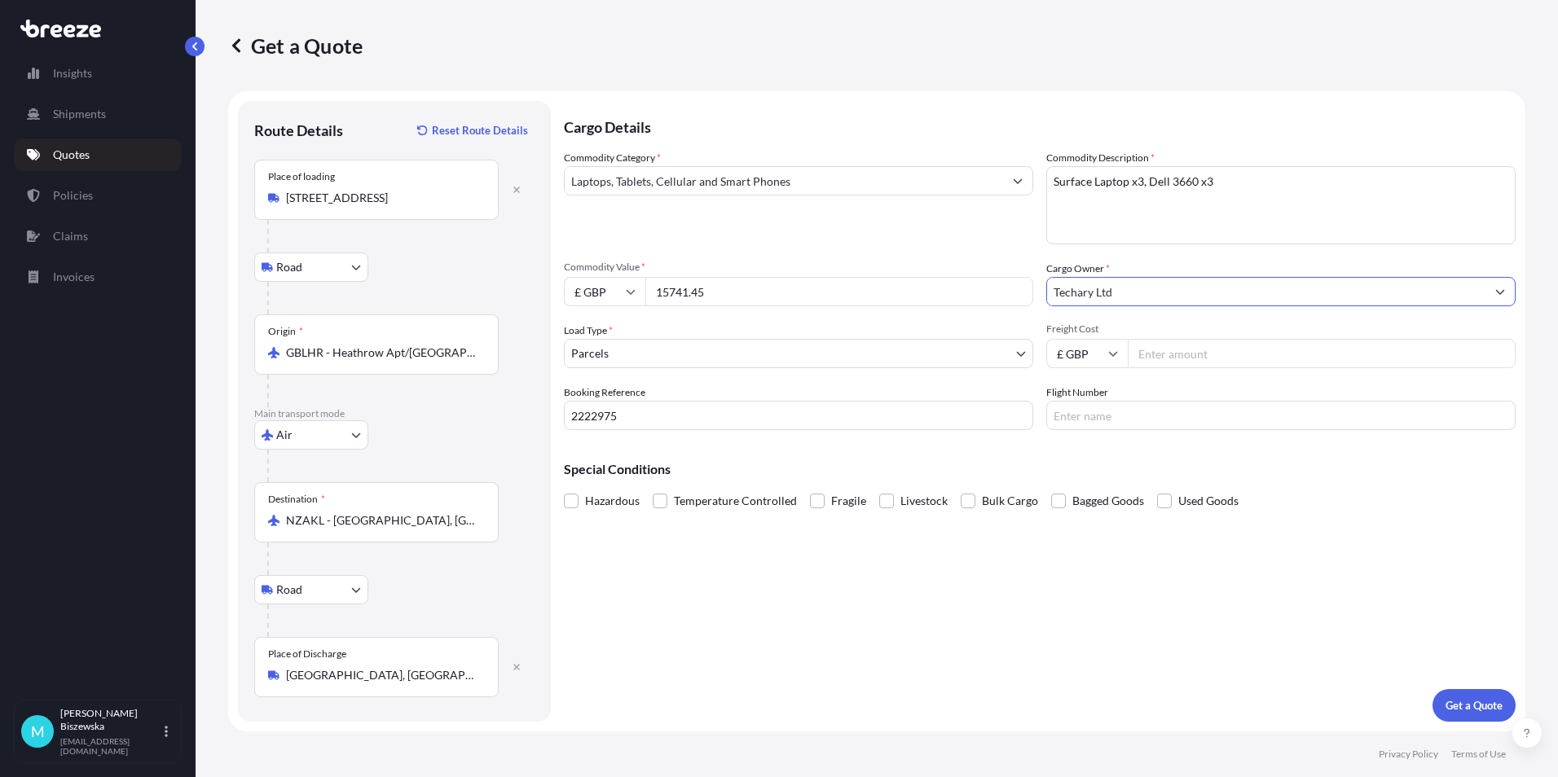
type input "Techary Ltd"
click at [972, 235] on div "Commodity Category * Laptops, Tablets, Cellular and Smart Phones" at bounding box center [798, 197] width 469 height 95
click at [1145, 356] on input "Freight Cost" at bounding box center [1322, 353] width 388 height 29
paste input "3003.57"
type input "3003.57"
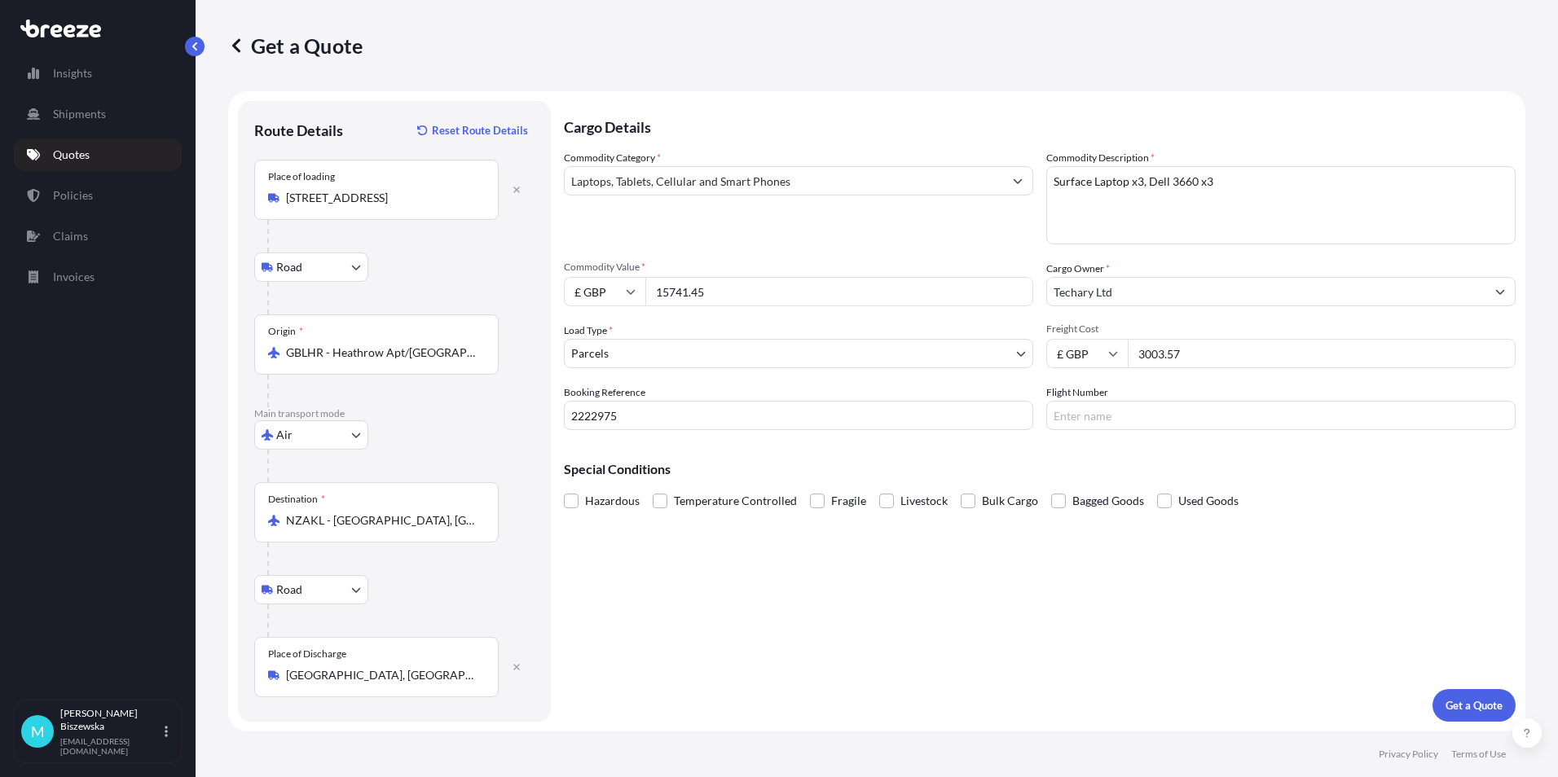
click at [1133, 469] on p "Special Conditions" at bounding box center [1040, 469] width 952 height 13
click at [1476, 701] on p "Get a Quote" at bounding box center [1473, 705] width 57 height 16
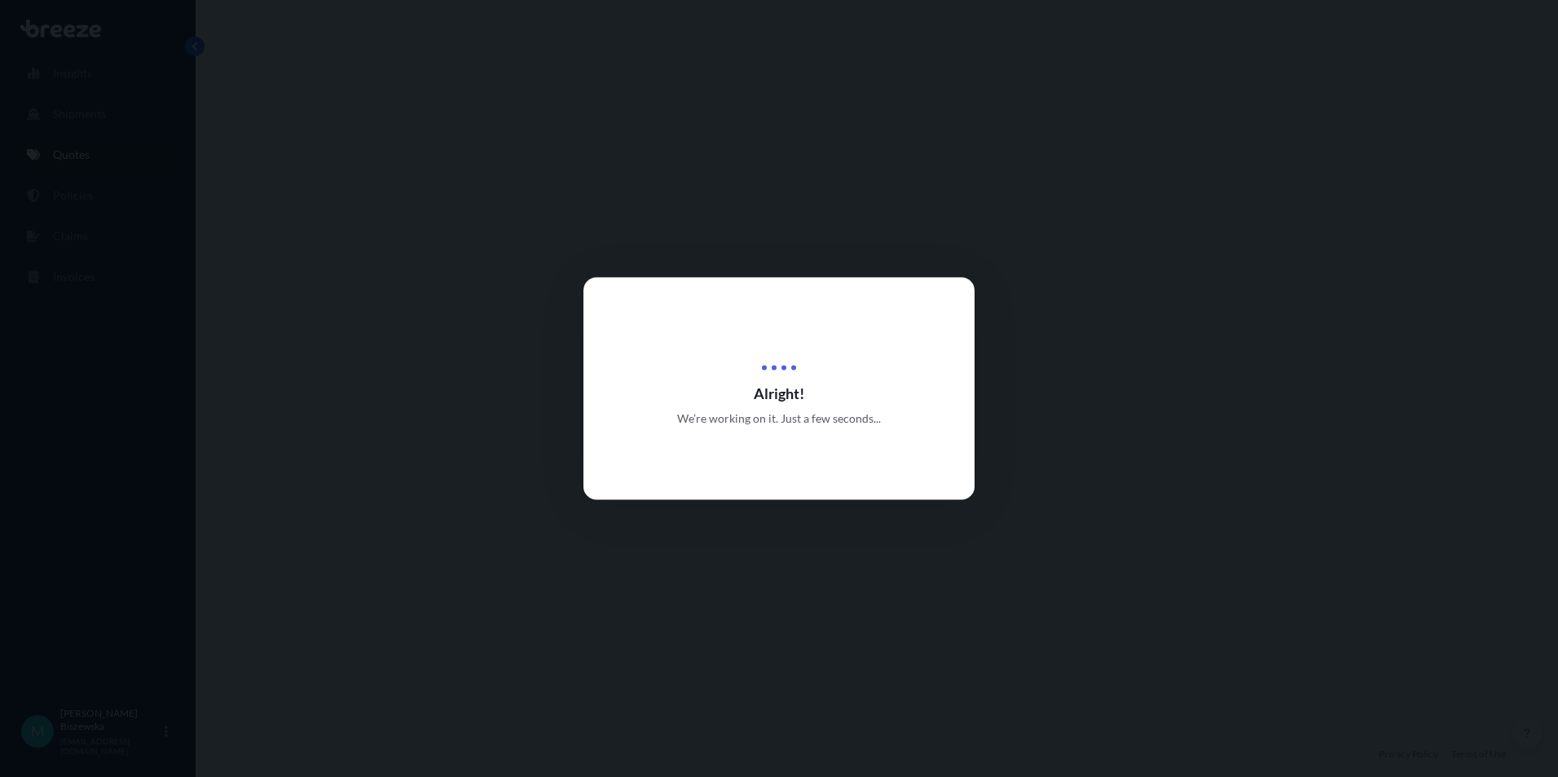
select select "Road"
select select "Air"
select select "Road"
select select "3"
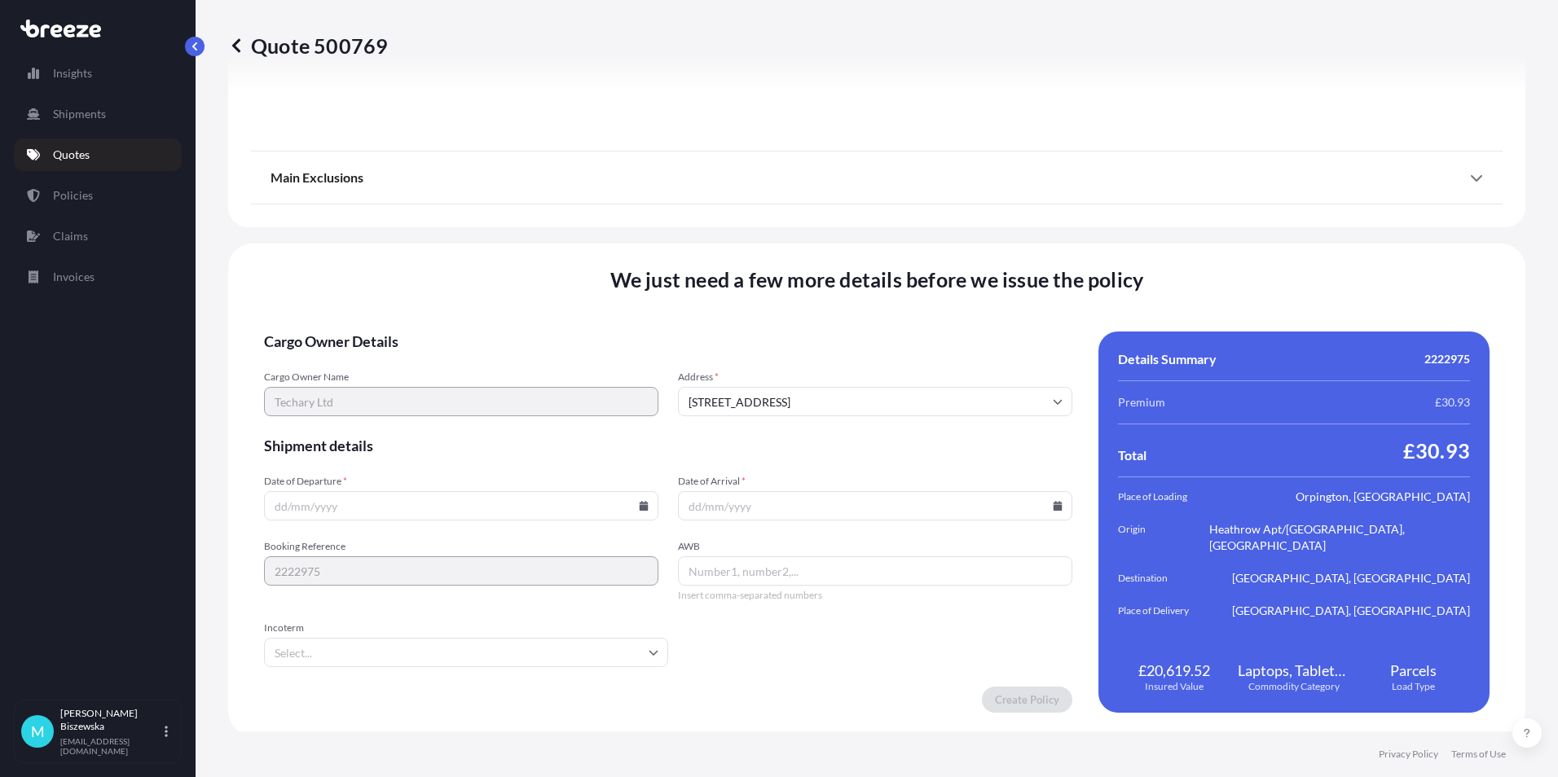
scroll to position [2132, 0]
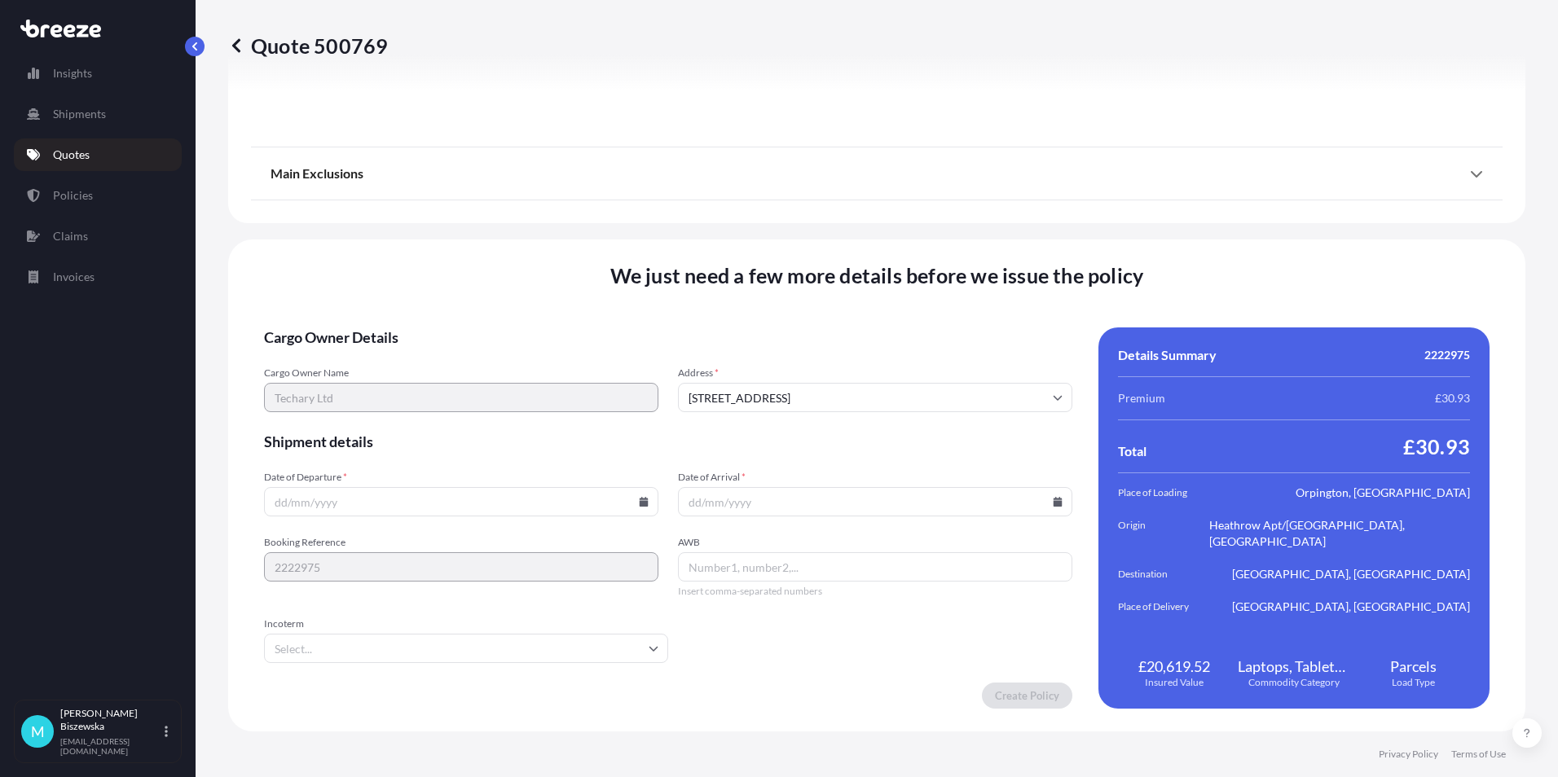
drag, startPoint x: 552, startPoint y: 502, endPoint x: 544, endPoint y: 711, distance: 208.7
click at [544, 711] on div "We just need a few more details before we issue the policy Cargo Owner Details …" at bounding box center [876, 486] width 1297 height 492
click at [640, 499] on icon at bounding box center [644, 502] width 9 height 10
click at [503, 293] on button "3" at bounding box center [498, 295] width 26 height 26
type input "[DATE]"
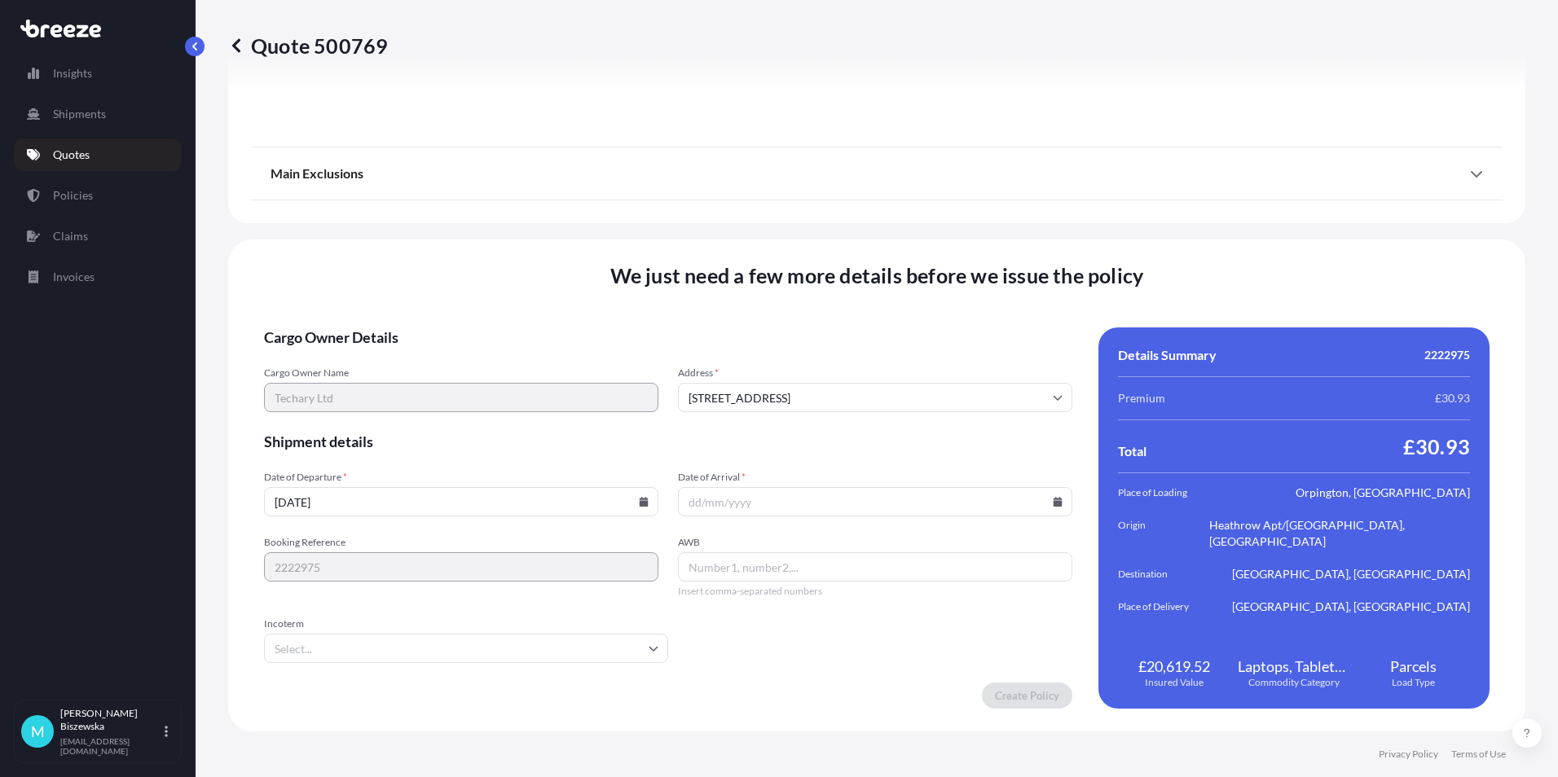
click at [1054, 498] on icon at bounding box center [1058, 502] width 9 height 10
click at [913, 327] on button "10" at bounding box center [908, 326] width 26 height 26
type input "[DATE]"
drag, startPoint x: 775, startPoint y: 708, endPoint x: 888, endPoint y: 709, distance: 113.3
click at [776, 709] on div "We just need a few more details before we issue the policy Cargo Owner Details …" at bounding box center [876, 486] width 1297 height 492
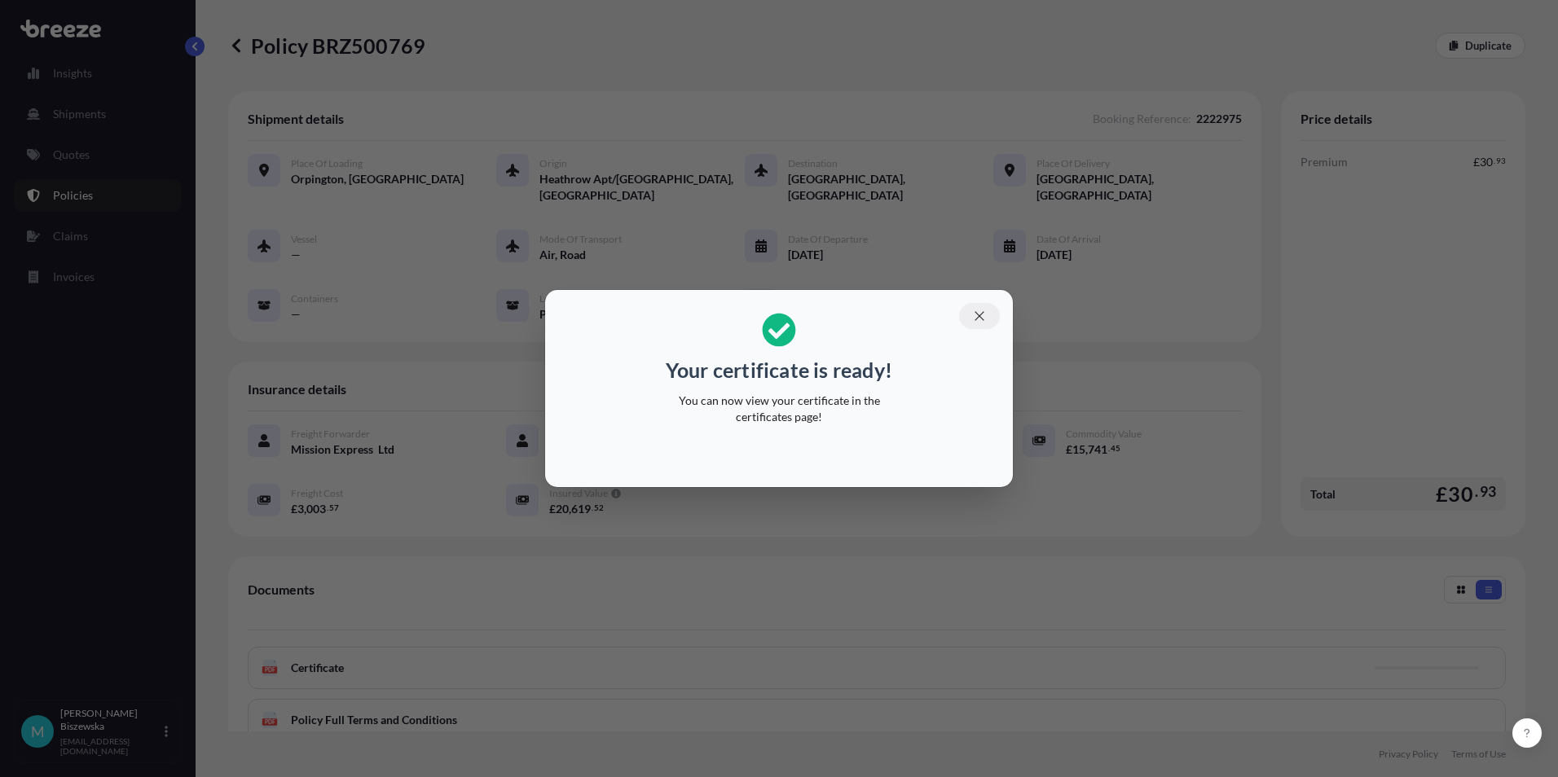
click at [977, 310] on icon "button" at bounding box center [979, 316] width 15 height 15
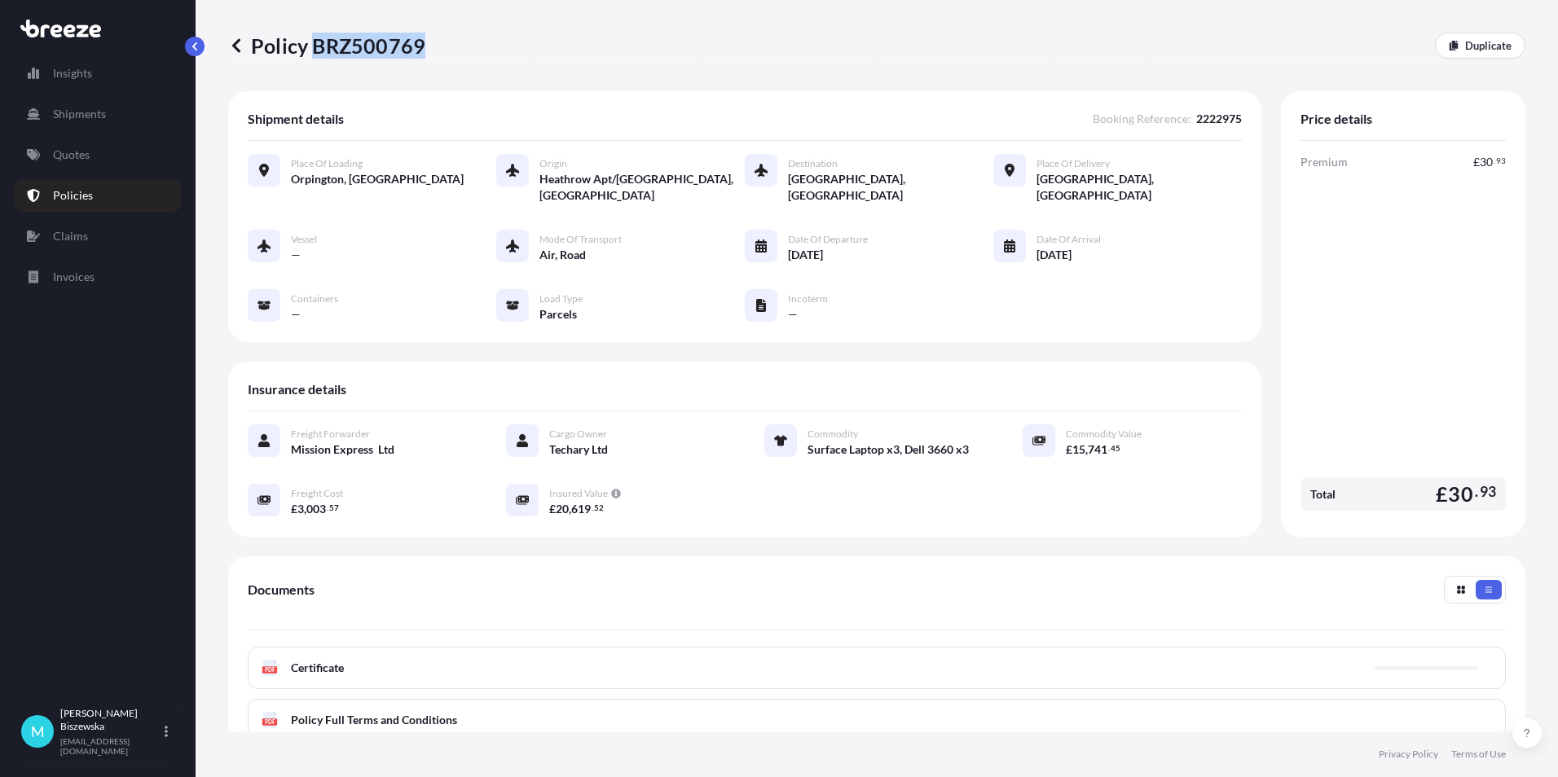
drag, startPoint x: 317, startPoint y: 48, endPoint x: 420, endPoint y: 40, distance: 103.8
click at [420, 40] on p "Policy BRZ500769" at bounding box center [326, 46] width 197 height 26
drag, startPoint x: 420, startPoint y: 40, endPoint x: 394, endPoint y: 40, distance: 26.9
copy p "BRZ500769"
